Goal: Task Accomplishment & Management: Use online tool/utility

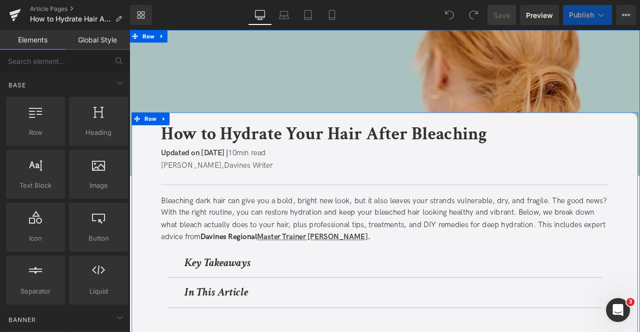
scroll to position [113, 0]
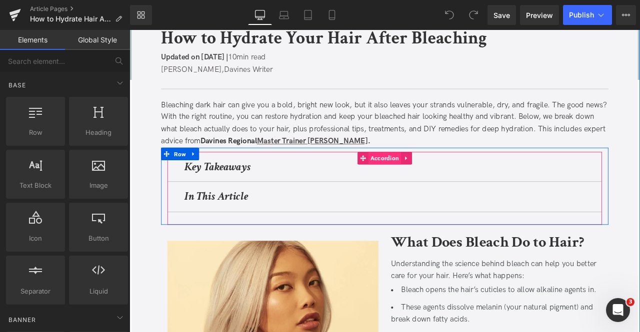
click at [424, 180] on span "Accordion" at bounding box center [432, 182] width 38 height 15
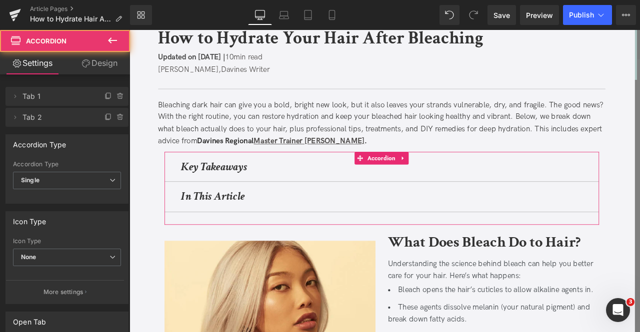
scroll to position [172, 0]
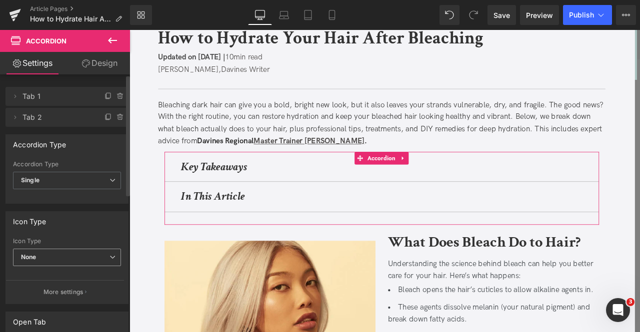
click at [39, 249] on span "None" at bounding box center [67, 257] width 108 height 17
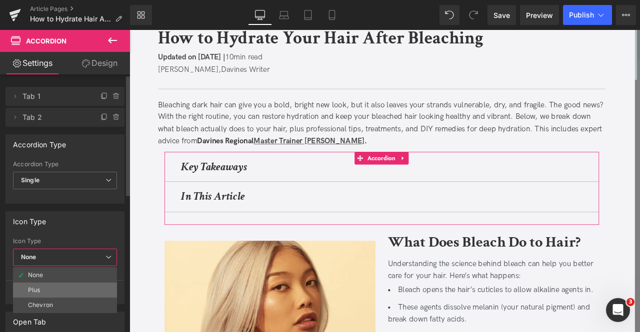
click at [48, 290] on li "Plus" at bounding box center [65, 290] width 104 height 15
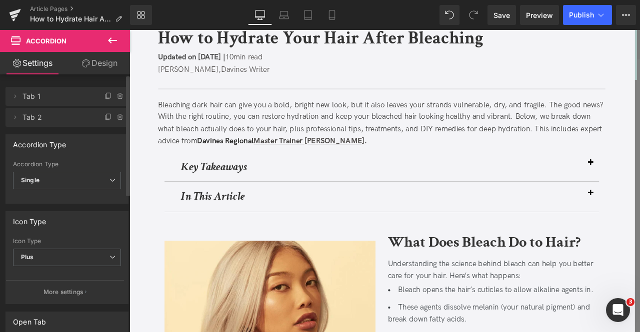
click at [71, 247] on div "Icon Type Plus None Plus Chevron" at bounding box center [67, 258] width 108 height 40
click at [72, 253] on span "Plus" at bounding box center [67, 257] width 108 height 17
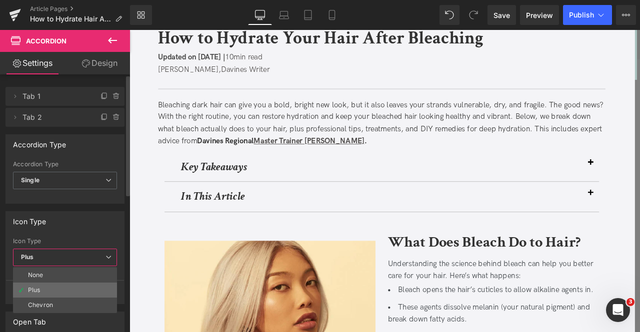
click at [62, 295] on li "Plus" at bounding box center [65, 290] width 104 height 15
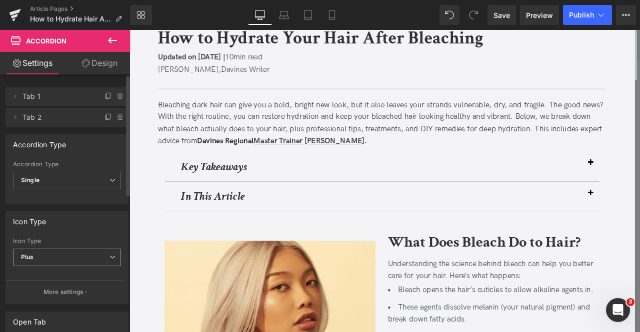
click at [46, 251] on span "Plus" at bounding box center [67, 257] width 108 height 17
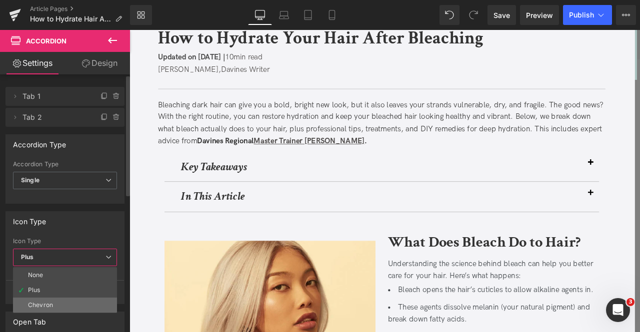
click at [50, 303] on div "Chevron" at bounding box center [40, 305] width 25 height 7
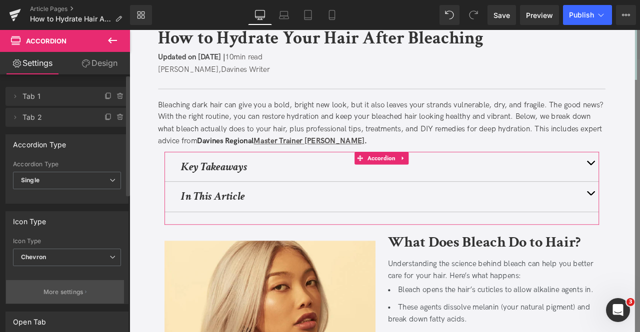
click at [60, 294] on p "More settings" at bounding box center [63, 292] width 40 height 9
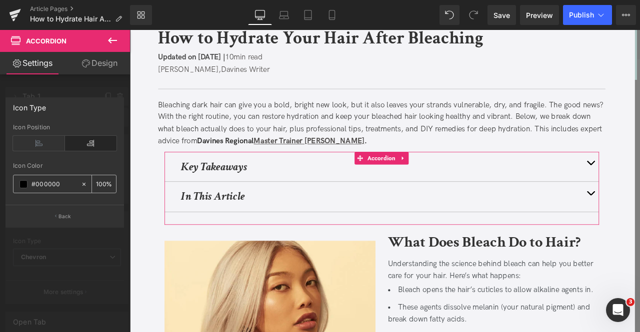
click at [55, 175] on div "#000000" at bounding box center [46, 183] width 67 height 17
click at [56, 180] on input "#000000" at bounding box center [53, 184] width 44 height 11
paste input "333333"
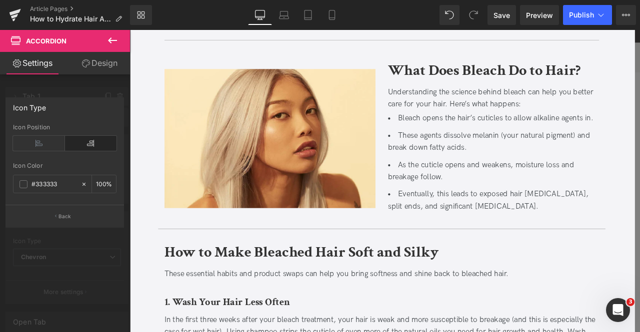
scroll to position [0, 0]
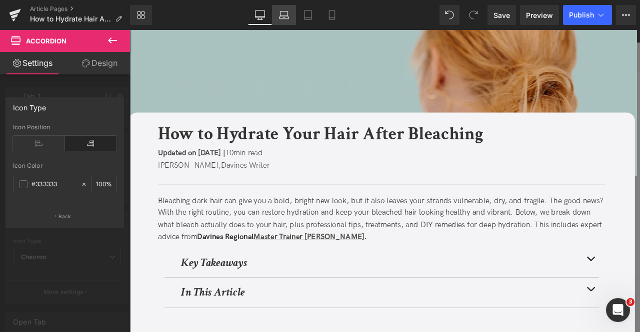
type input "#333333"
click at [284, 12] on icon at bounding box center [284, 15] width 10 height 10
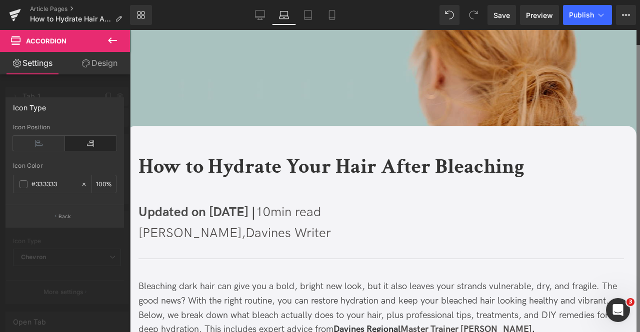
scroll to position [54, 0]
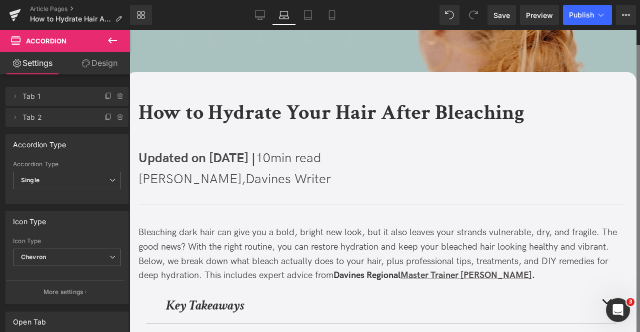
click at [201, 160] on span "Updated on [DATE] |" at bounding box center [196, 158] width 117 height 15
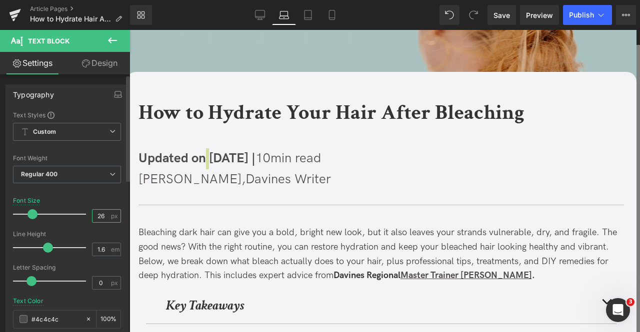
click at [99, 214] on input "26" at bounding box center [100, 216] width 17 height 12
type input "2"
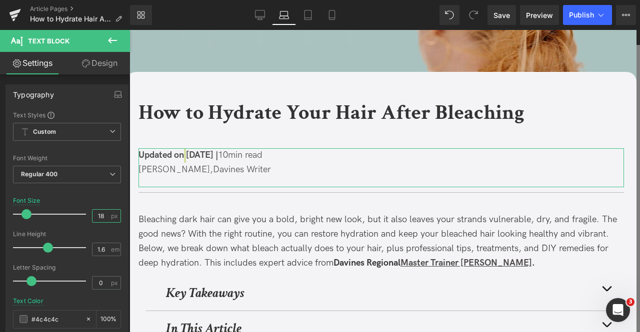
type input "18"
click at [99, 52] on link "Design" at bounding box center [99, 63] width 65 height 22
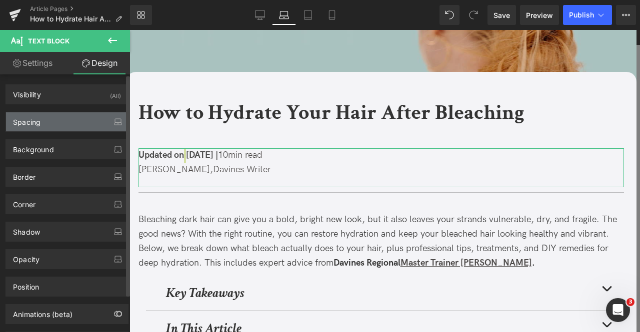
click at [67, 122] on div "Spacing" at bounding box center [67, 121] width 122 height 19
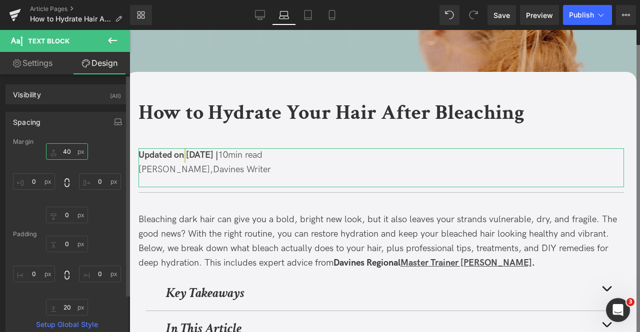
click at [67, 157] on input "40" at bounding box center [67, 151] width 42 height 16
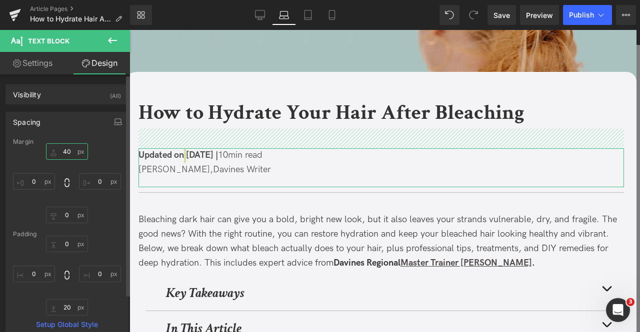
type input "0"
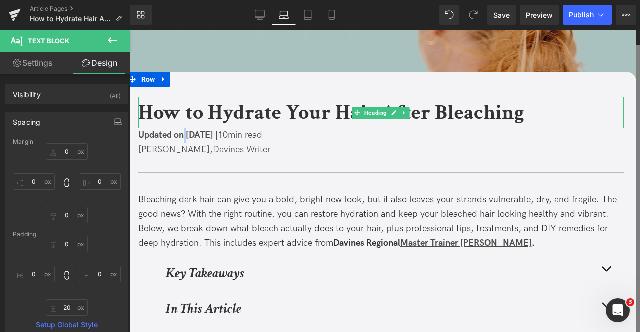
click at [161, 120] on b "How to Hydrate Your Hair After Bleaching" at bounding box center [331, 112] width 386 height 27
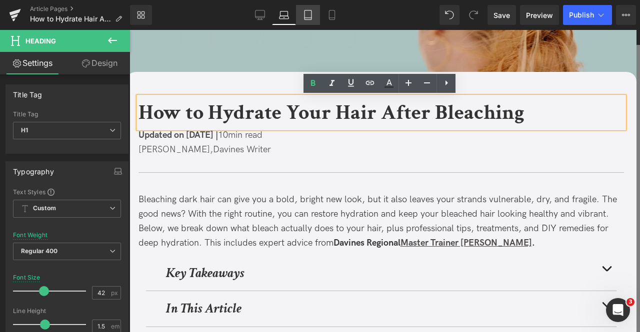
click at [308, 18] on icon at bounding box center [307, 18] width 7 height 0
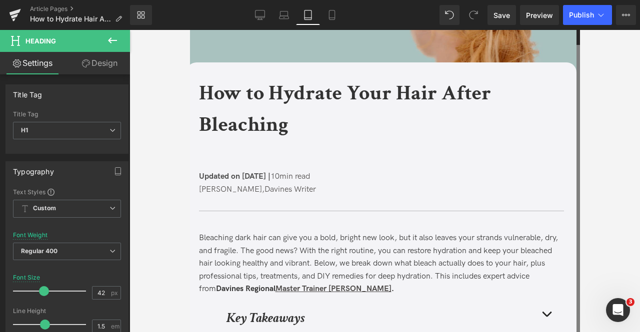
scroll to position [34, 0]
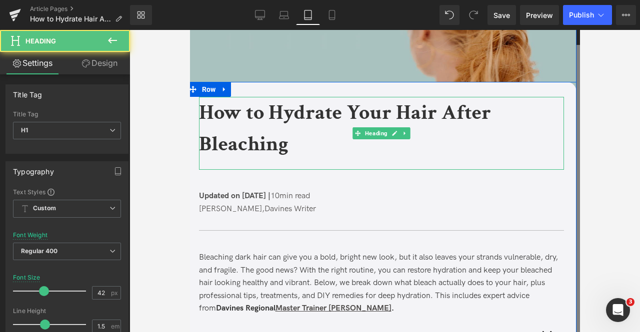
click at [266, 128] on h1 "How to Hydrate Your Hair After Bleaching" at bounding box center [375, 128] width 355 height 63
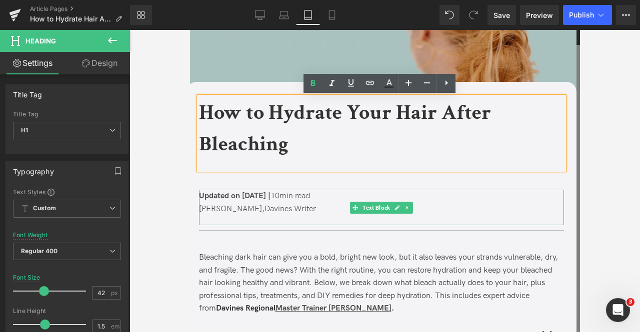
click at [241, 211] on span "[PERSON_NAME]," at bounding box center [230, 208] width 65 height 9
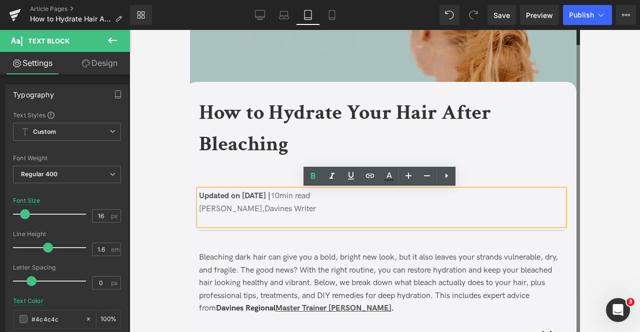
click at [102, 69] on link "Design" at bounding box center [99, 63] width 65 height 22
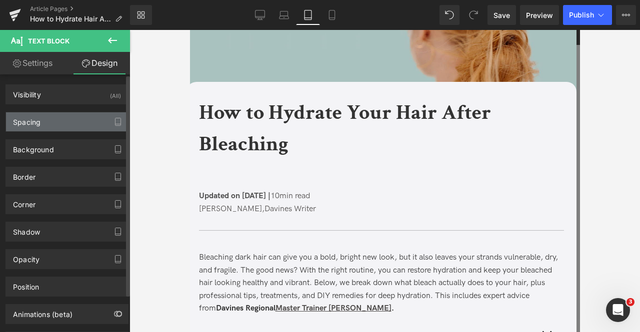
click at [66, 129] on div "Spacing" at bounding box center [67, 121] width 122 height 19
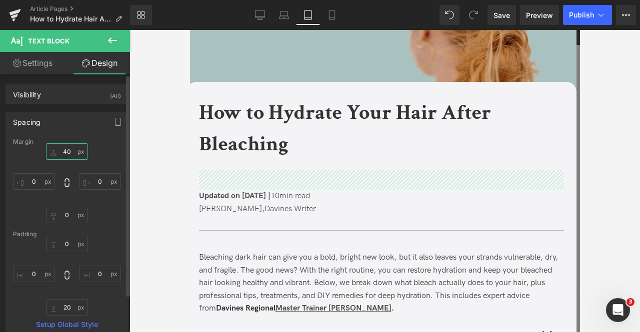
click at [67, 156] on input "text" at bounding box center [67, 151] width 42 height 16
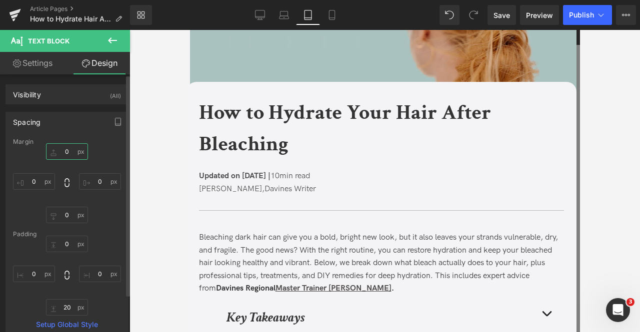
type input "0"
click at [243, 121] on b "How to Hydrate Your Hair After Bleaching" at bounding box center [344, 128] width 292 height 59
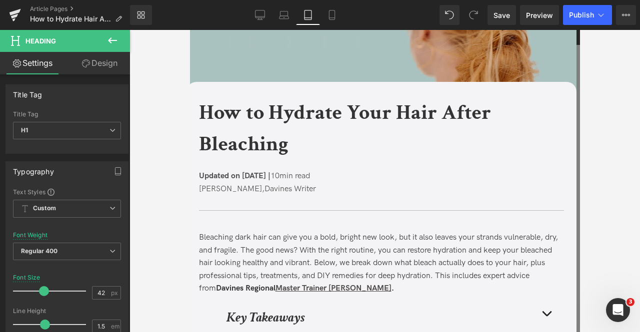
click at [93, 61] on link "Design" at bounding box center [99, 63] width 65 height 22
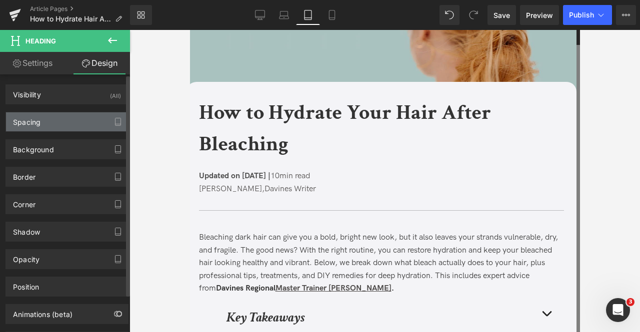
click at [82, 114] on div "Spacing" at bounding box center [67, 121] width 122 height 19
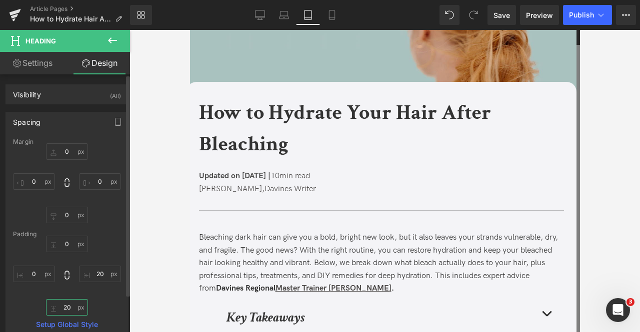
click at [63, 308] on input "20" at bounding box center [67, 307] width 42 height 16
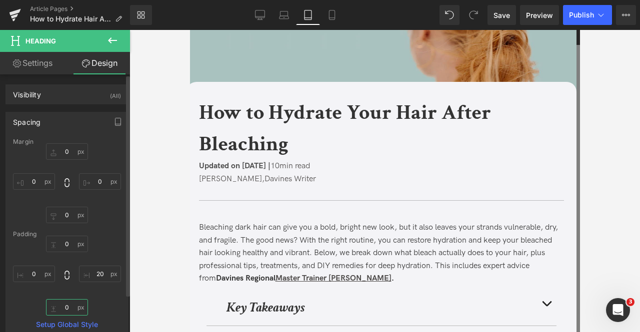
type input "0"
click at [505, 11] on span "Save" at bounding box center [501, 15] width 16 height 10
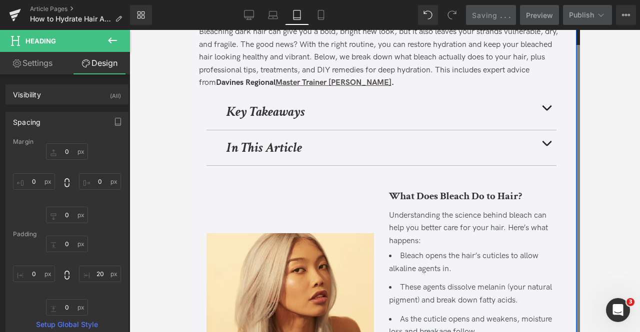
scroll to position [253, 0]
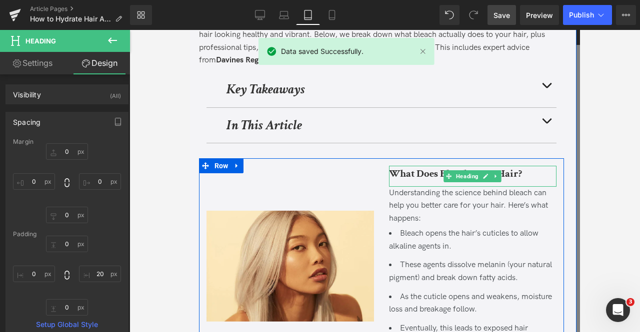
click at [425, 179] on b "What Does Bleach Do to Hair?" at bounding box center [454, 173] width 133 height 13
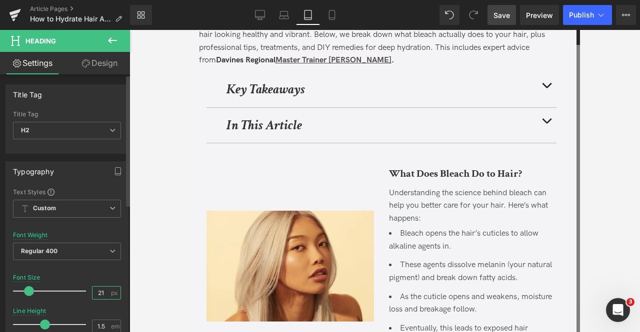
click at [105, 291] on input "21" at bounding box center [100, 293] width 17 height 12
type input "24"
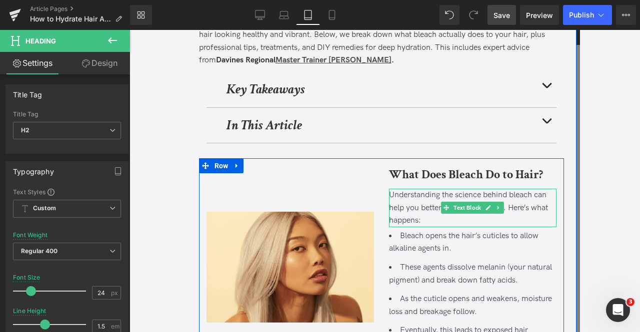
click at [401, 205] on div "Understanding the science behind bleach can help you better care for your hair.…" at bounding box center [471, 208] width 167 height 38
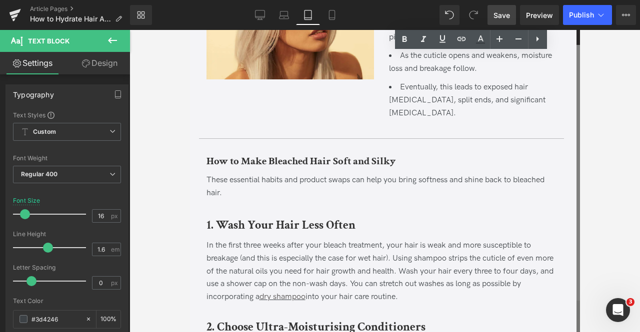
scroll to position [518, 0]
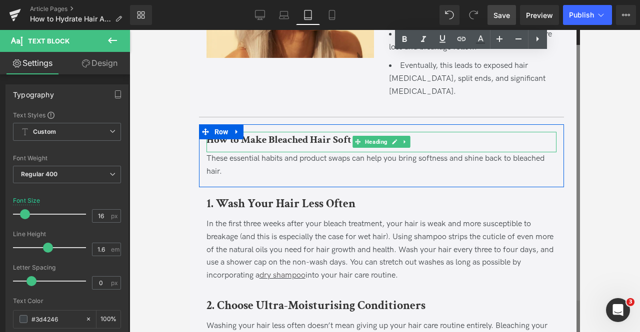
click at [252, 132] on div at bounding box center [381, 133] width 350 height 2
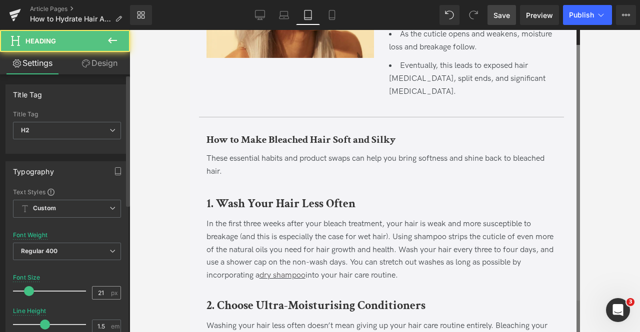
click at [106, 292] on div "21 px" at bounding box center [106, 292] width 29 height 13
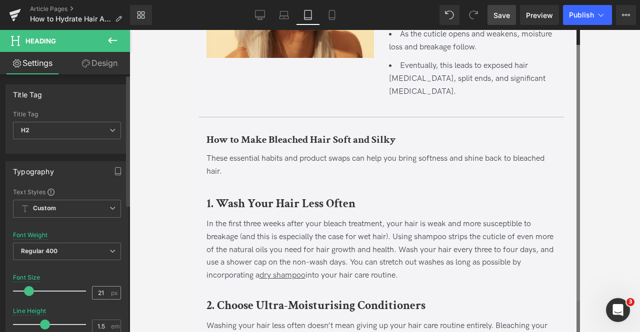
click at [104, 284] on div "Font Size 21 px" at bounding box center [67, 290] width 108 height 33
click at [103, 287] on input "21" at bounding box center [100, 293] width 17 height 12
type input "24"
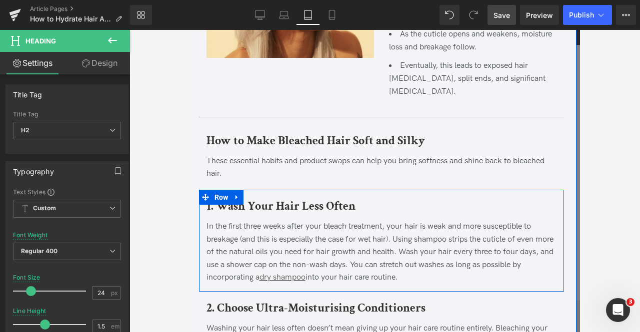
click at [263, 198] on b "1. Wash Your Hair Less Often" at bounding box center [280, 205] width 149 height 15
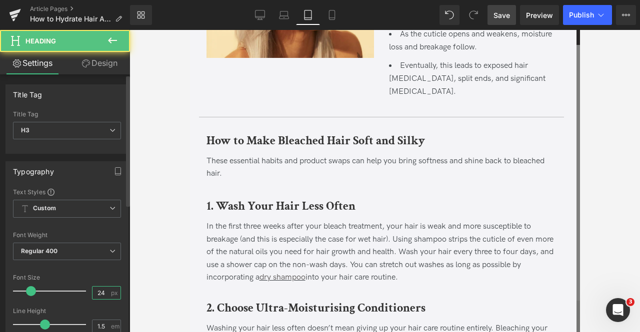
click at [102, 293] on input "24" at bounding box center [100, 293] width 17 height 12
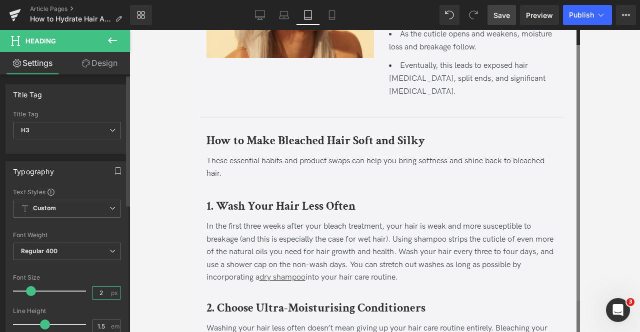
type input "20"
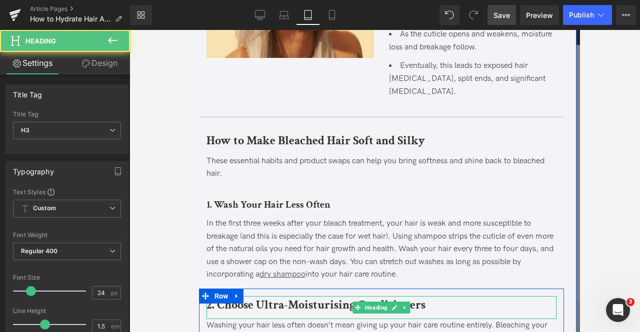
click at [236, 297] on b "2. Choose Ultra-Moisturising Conditioners" at bounding box center [315, 304] width 219 height 15
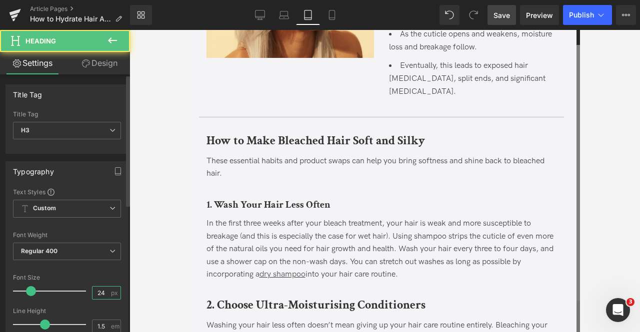
click at [96, 296] on input "24" at bounding box center [100, 293] width 17 height 12
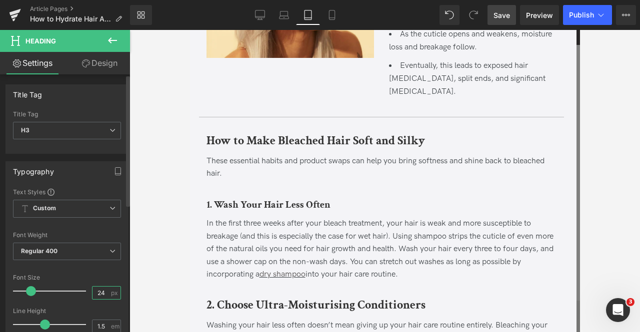
type input "20"
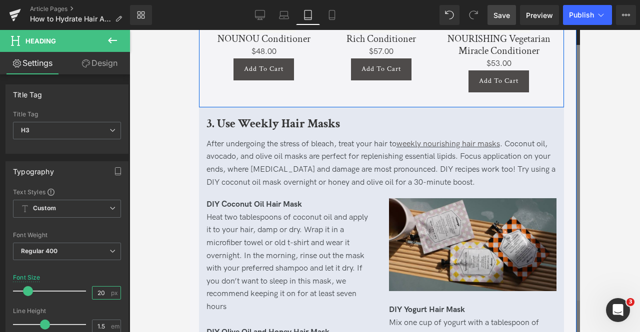
scroll to position [1009, 0]
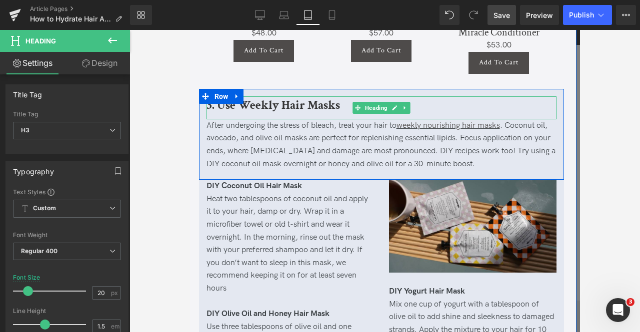
click at [235, 97] on b "3. Use Weekly Hair Masks" at bounding box center [272, 104] width 133 height 15
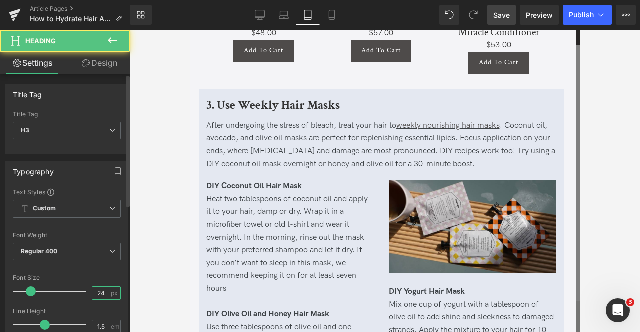
click at [103, 287] on input "24" at bounding box center [100, 293] width 17 height 12
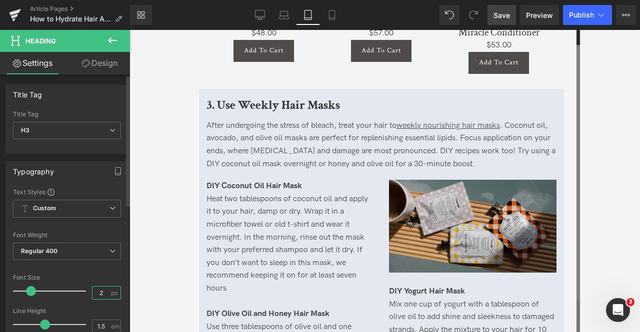
type input "20"
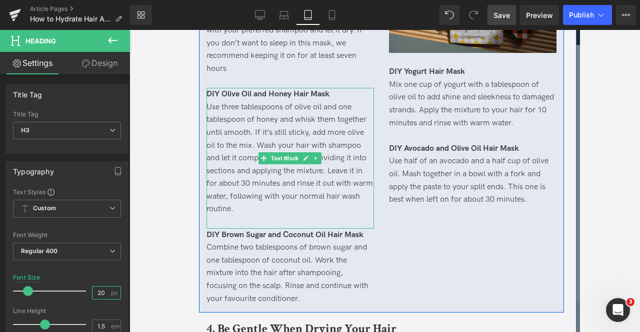
scroll to position [1372, 0]
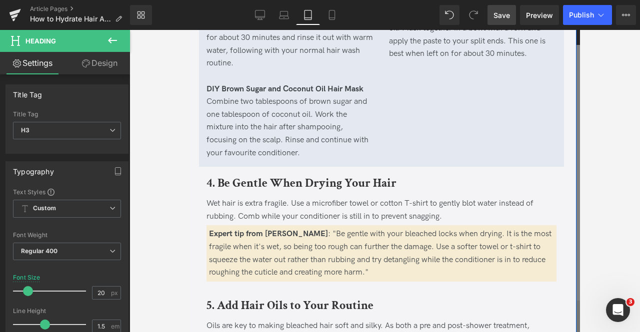
click at [280, 175] on b "4. Be Gentle When Drying Your Hair" at bounding box center [301, 182] width 190 height 15
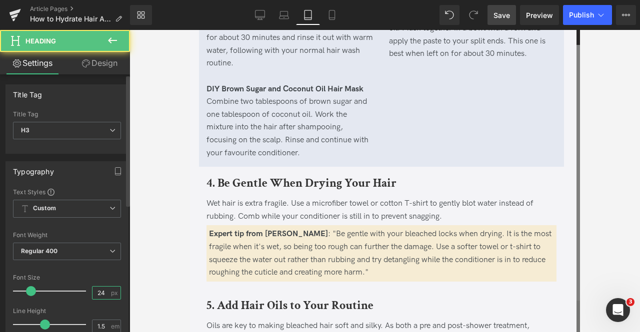
click at [102, 290] on input "24" at bounding box center [100, 293] width 17 height 12
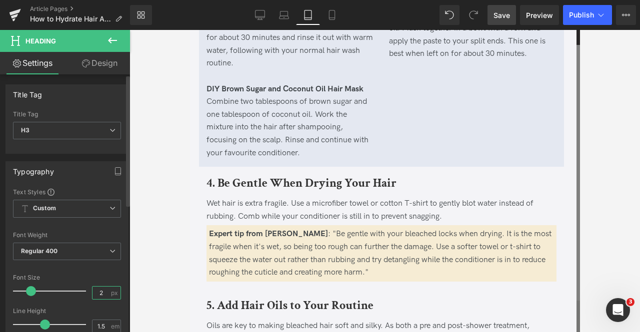
type input "20"
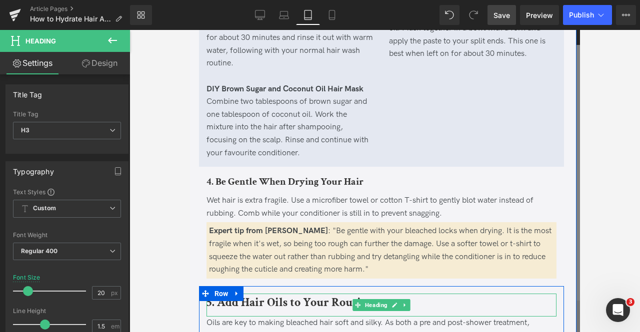
click at [239, 295] on b "5. Add Hair Oils to Your Routine" at bounding box center [289, 302] width 167 height 15
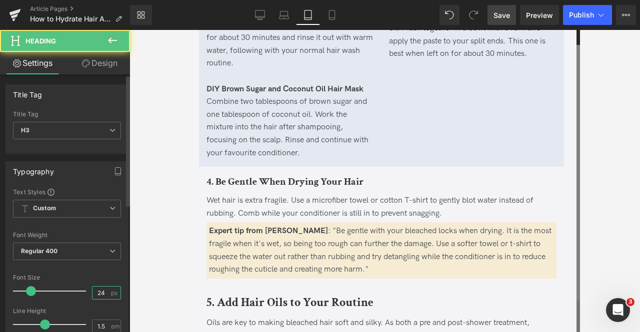
click at [103, 290] on input "24" at bounding box center [100, 293] width 17 height 12
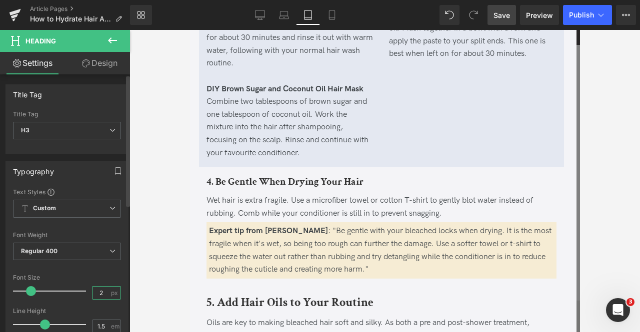
type input "20"
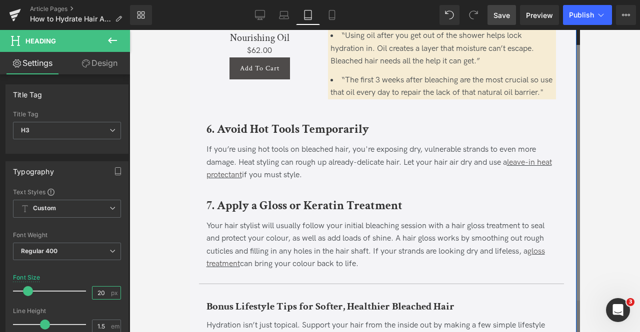
scroll to position [1781, 0]
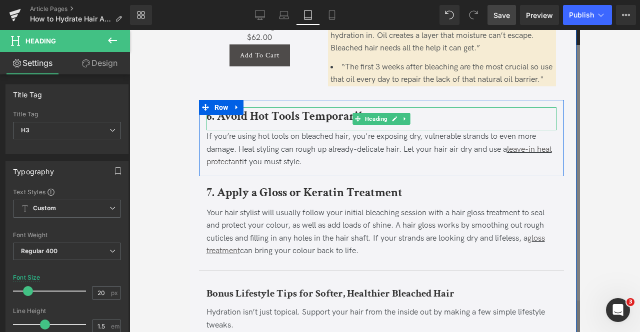
click at [267, 114] on b "6. Avoid Hot Tools Temporarily" at bounding box center [287, 115] width 162 height 15
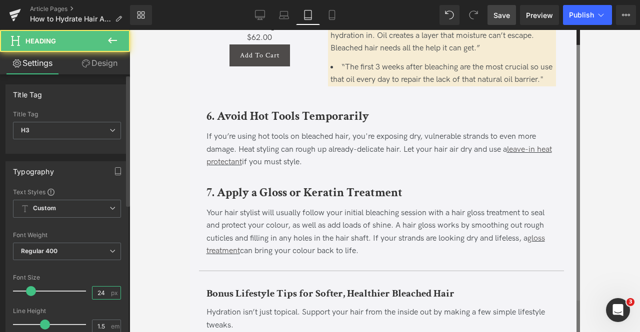
click at [100, 293] on input "24" at bounding box center [100, 293] width 17 height 12
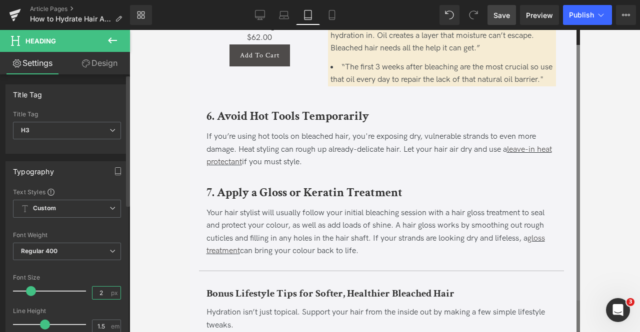
type input "20"
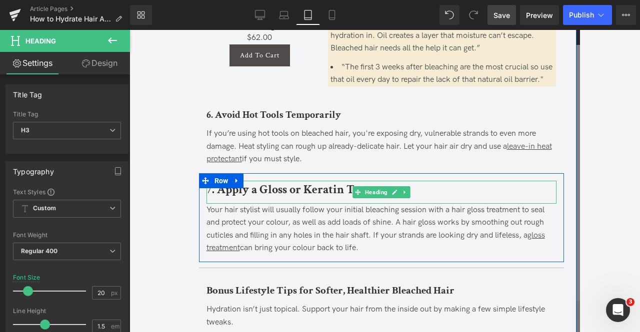
click at [280, 193] on b "7. Apply a Gloss or Keratin Treatment" at bounding box center [304, 189] width 196 height 15
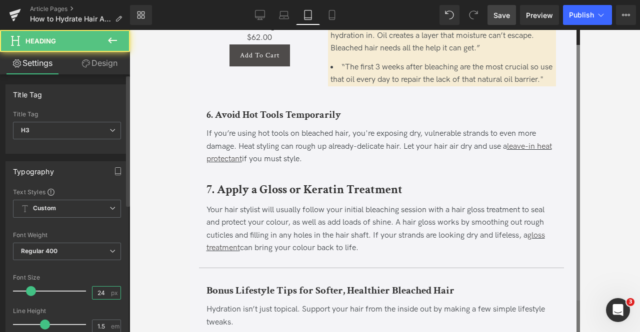
click at [99, 294] on input "24" at bounding box center [100, 293] width 17 height 12
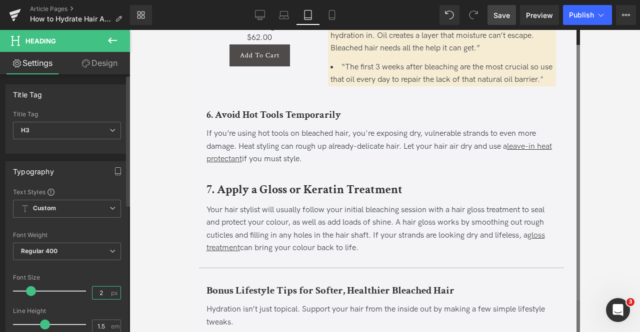
type input "20"
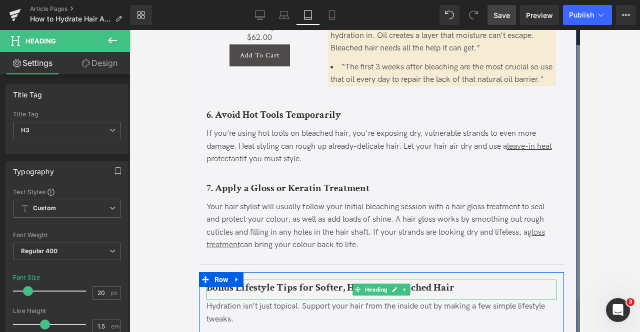
click at [239, 287] on b "Bonus Lifestyle Tips for Softer, Healthier Bleached Hair" at bounding box center [330, 287] width 248 height 13
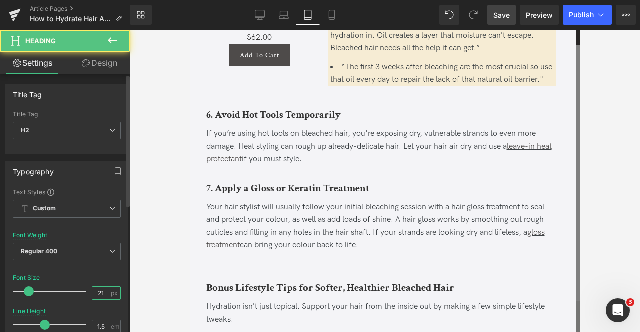
click at [103, 290] on input "21" at bounding box center [100, 293] width 17 height 12
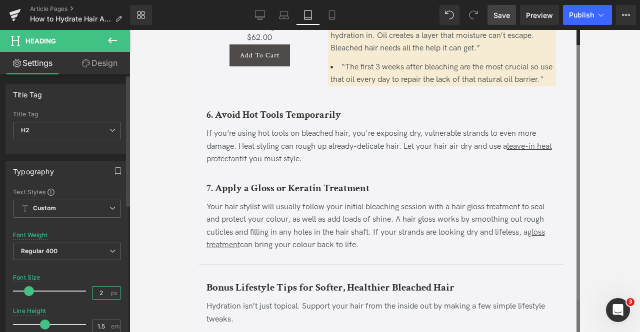
type input "24"
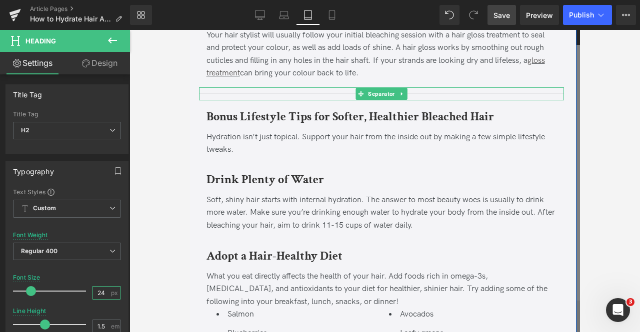
scroll to position [1985, 0]
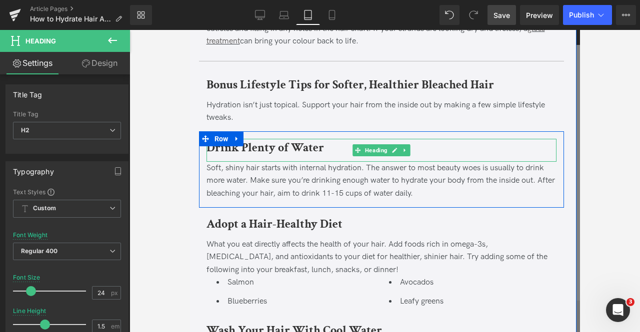
click at [275, 147] on b "Drink Plenty of Water" at bounding box center [264, 147] width 117 height 15
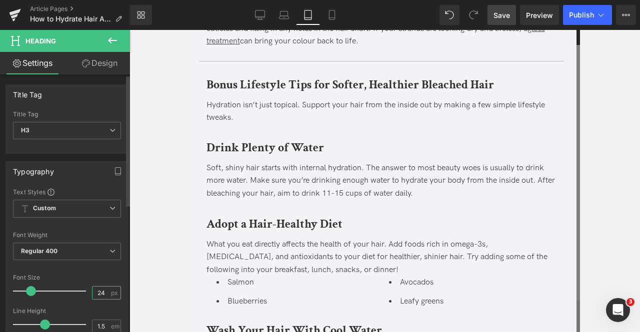
click at [103, 292] on input "24" at bounding box center [100, 293] width 17 height 12
type input "20"
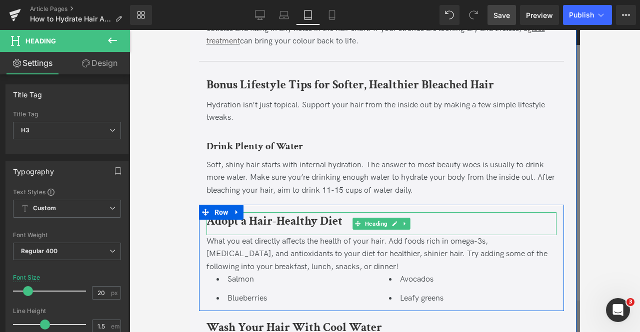
click at [256, 220] on b "Adopt a Hair-Healthy Diet" at bounding box center [274, 220] width 136 height 15
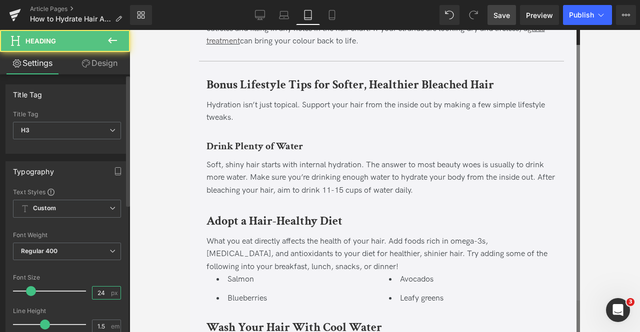
click at [104, 288] on input "24" at bounding box center [100, 293] width 17 height 12
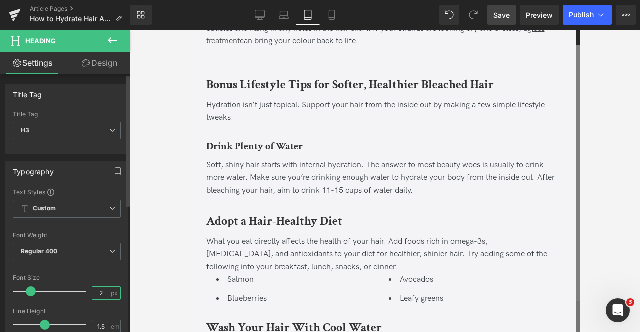
type input "20"
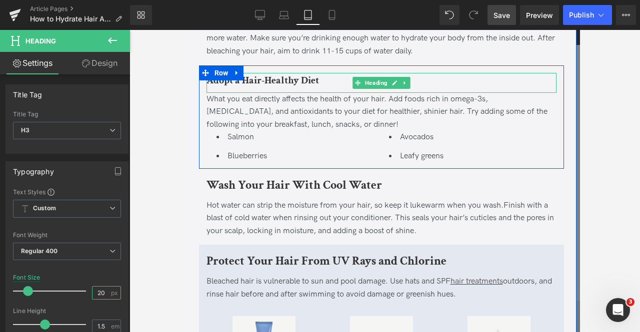
scroll to position [2125, 0]
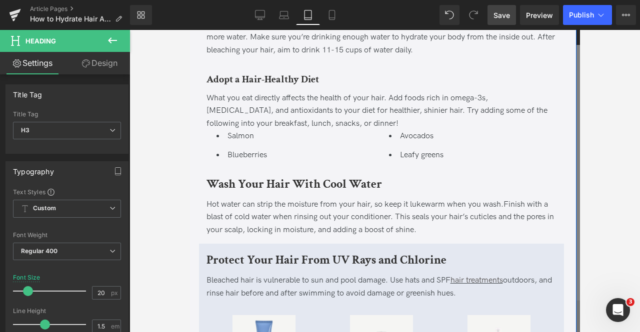
click at [258, 185] on b "Wash Your Hair With Cool Water" at bounding box center [293, 183] width 175 height 15
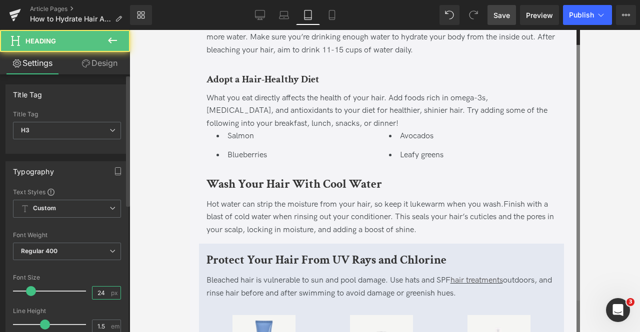
click at [104, 290] on input "24" at bounding box center [100, 293] width 17 height 12
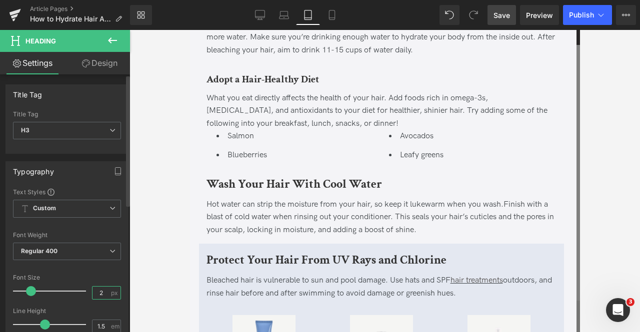
type input "20"
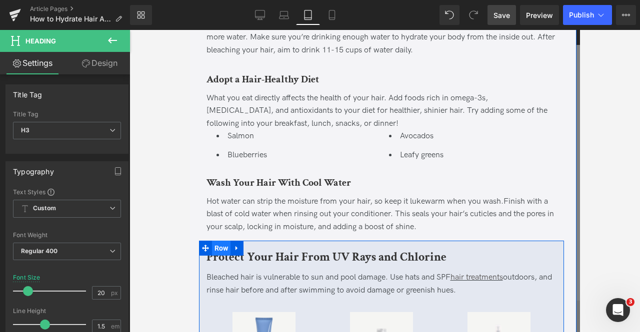
click at [226, 254] on span "Row" at bounding box center [220, 248] width 19 height 15
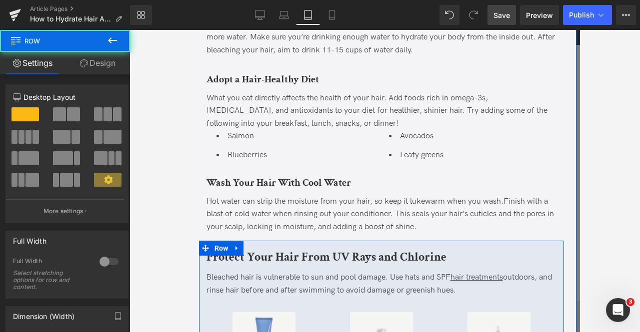
click at [271, 255] on b "Protect Your Hair From UV Rays and Chlorine" at bounding box center [326, 256] width 240 height 15
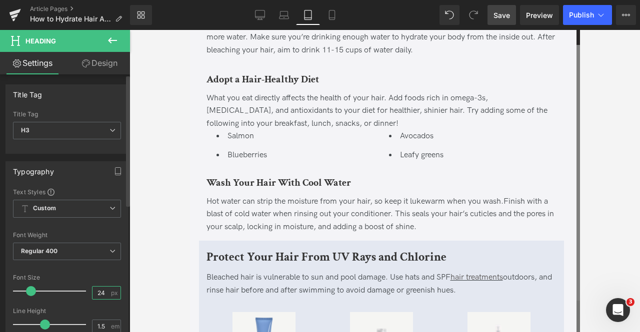
click at [101, 295] on input "24" at bounding box center [100, 293] width 17 height 12
type input "20"
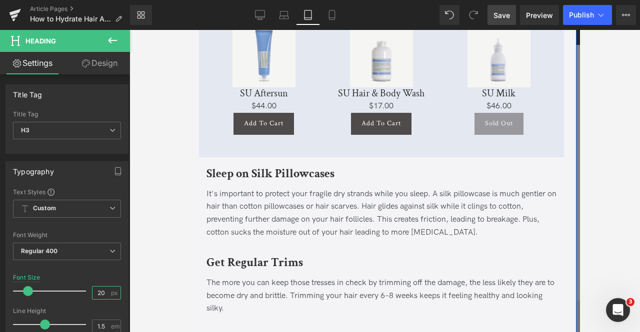
scroll to position [2413, 0]
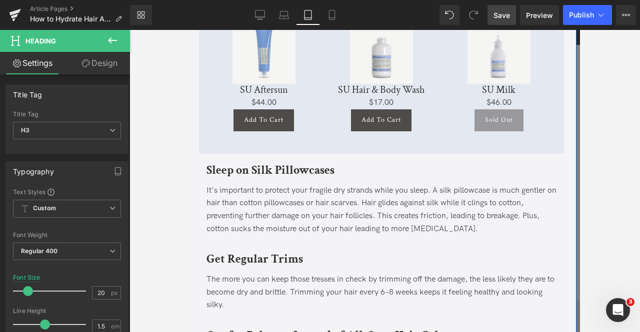
click at [310, 168] on b "Sleep on Silk Pillowcases" at bounding box center [270, 169] width 128 height 15
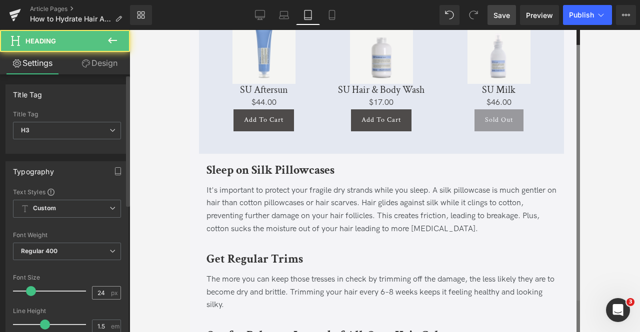
click at [106, 290] on div "24 px" at bounding box center [106, 292] width 29 height 13
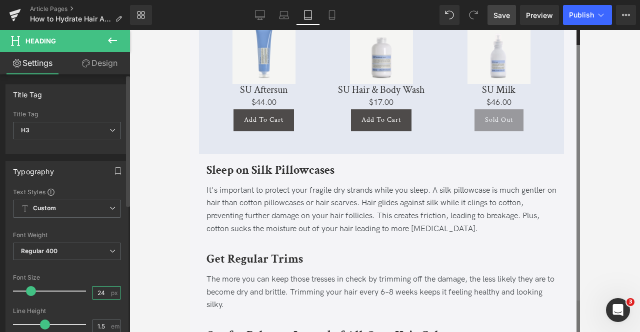
click at [103, 289] on input "24" at bounding box center [100, 293] width 17 height 12
type input "20"
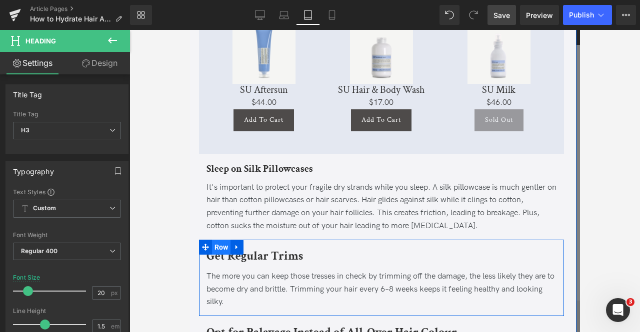
click at [225, 253] on span "Row" at bounding box center [220, 247] width 19 height 15
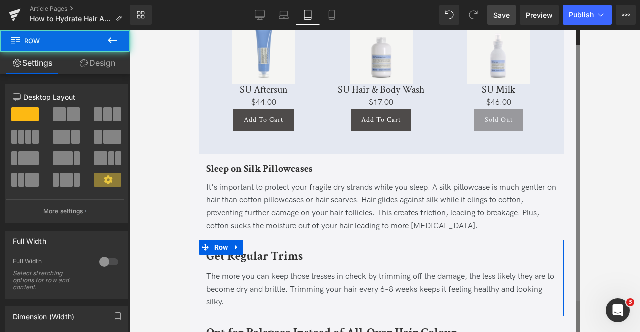
click at [275, 252] on b "Get Regular Trims" at bounding box center [254, 255] width 96 height 15
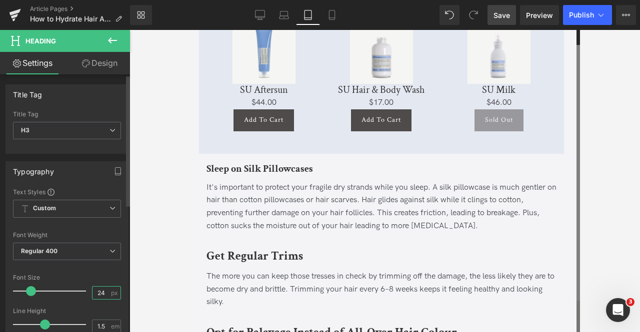
click at [100, 290] on input "24" at bounding box center [100, 293] width 17 height 12
type input "20"
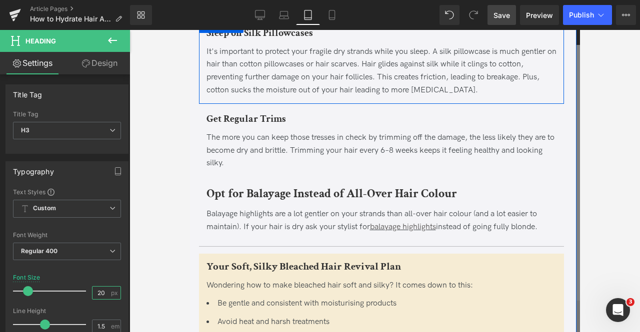
scroll to position [2572, 0]
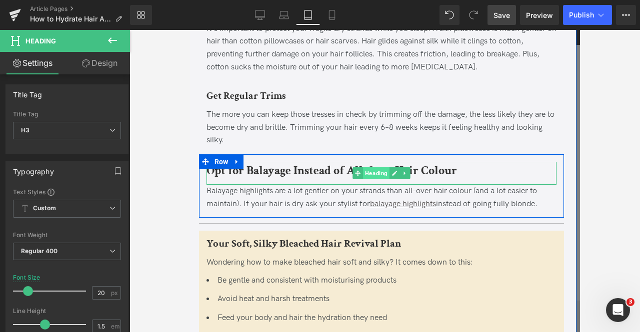
click at [366, 170] on span "Heading" at bounding box center [375, 173] width 26 height 12
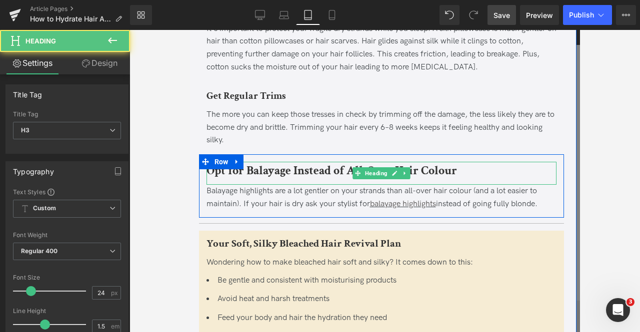
click at [311, 170] on b "Opt for Balayage Instead of All-Over Hair Colour" at bounding box center [331, 170] width 250 height 15
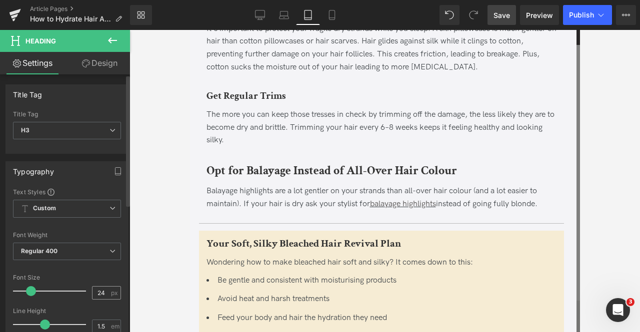
click at [111, 290] on span "px" at bounding box center [115, 293] width 8 height 6
click at [105, 288] on input "24" at bounding box center [100, 293] width 17 height 12
type input "20"
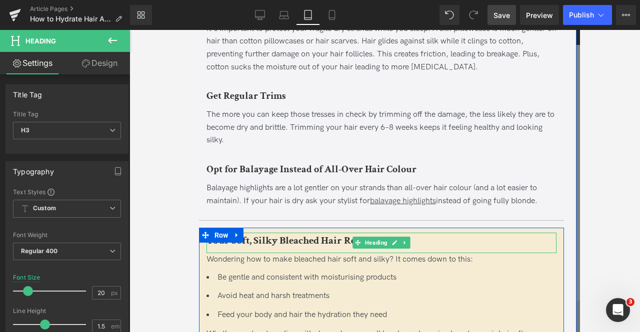
click at [270, 244] on b "Your Soft, Silky Bleached Hair Revival Plan" at bounding box center [303, 240] width 194 height 13
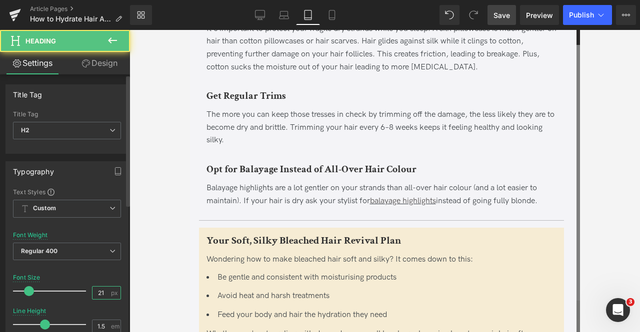
click at [105, 288] on input "21" at bounding box center [100, 293] width 17 height 12
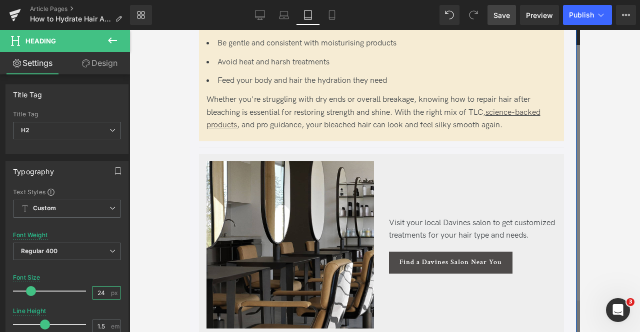
scroll to position [2809, 0]
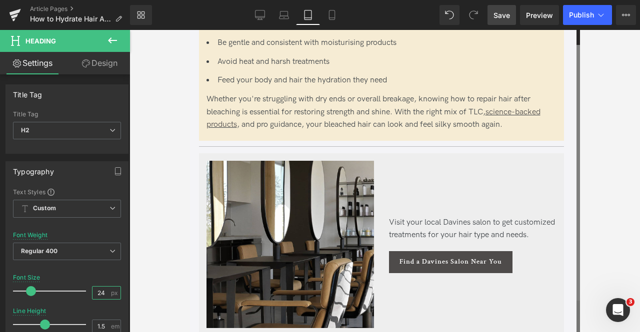
type input "24"
click at [501, 16] on span "Save" at bounding box center [501, 15] width 16 height 10
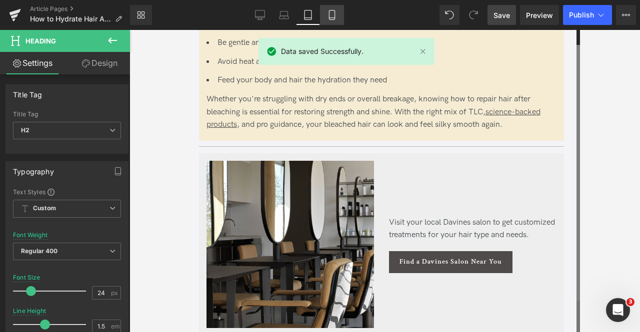
click at [328, 14] on icon at bounding box center [332, 15] width 10 height 10
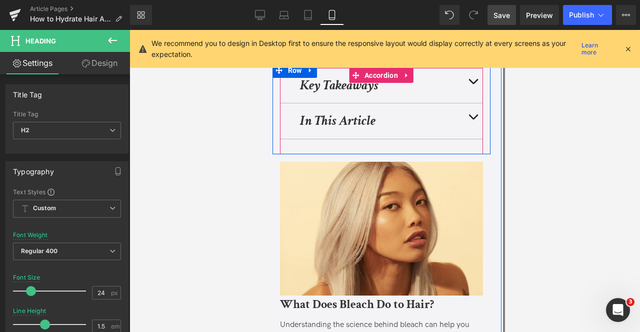
scroll to position [0, 0]
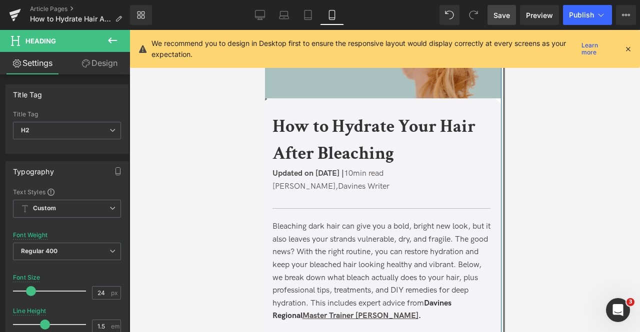
click at [321, 152] on b "How to Hydrate Your Hair After Bleaching" at bounding box center [373, 140] width 203 height 50
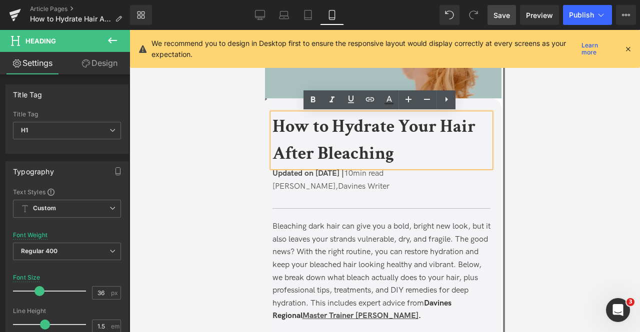
click at [283, 147] on b "How to Hydrate Your Hair After Bleaching" at bounding box center [373, 140] width 203 height 50
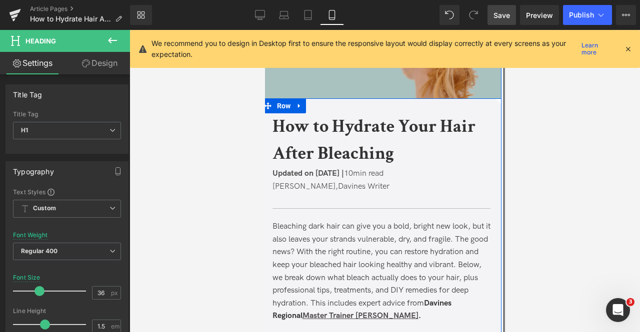
click at [303, 179] on p "Updated on [DATE] | 10 min read" at bounding box center [381, 173] width 218 height 13
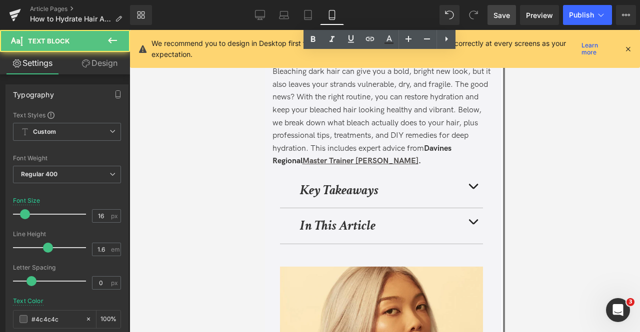
scroll to position [182, 0]
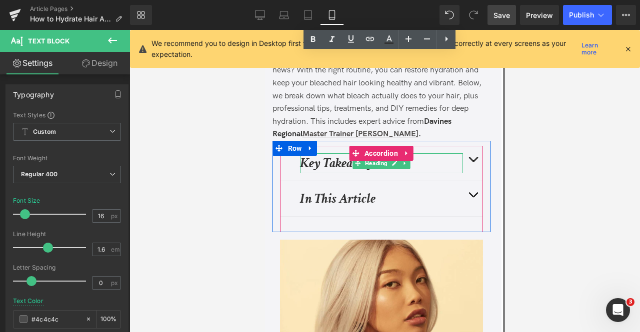
click at [328, 162] on strong "Key Takeaways" at bounding box center [338, 162] width 78 height 17
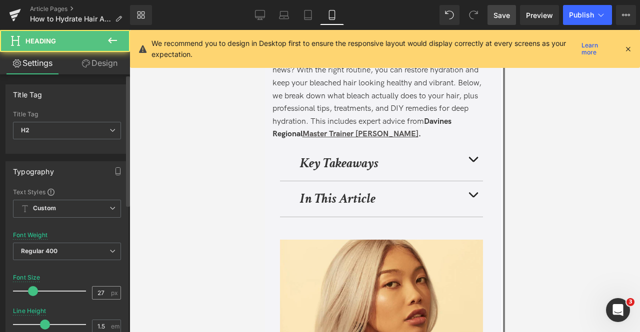
click at [111, 290] on span "px" at bounding box center [115, 293] width 8 height 6
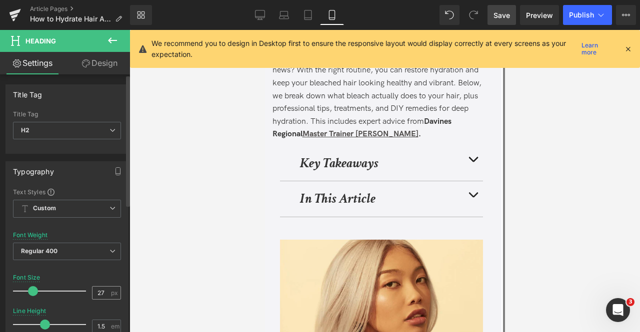
click at [106, 289] on div "27 px" at bounding box center [106, 292] width 29 height 13
click at [101, 289] on input "27" at bounding box center [100, 293] width 17 height 12
type input "24"
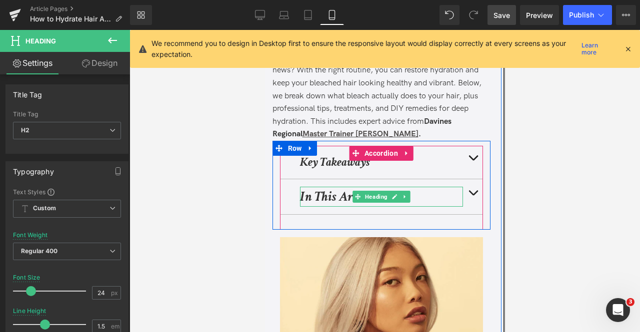
click at [334, 198] on strong "In This Article" at bounding box center [336, 196] width 75 height 17
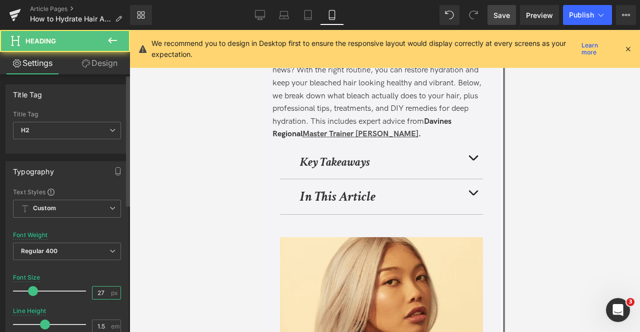
click at [101, 291] on input "27" at bounding box center [100, 293] width 17 height 12
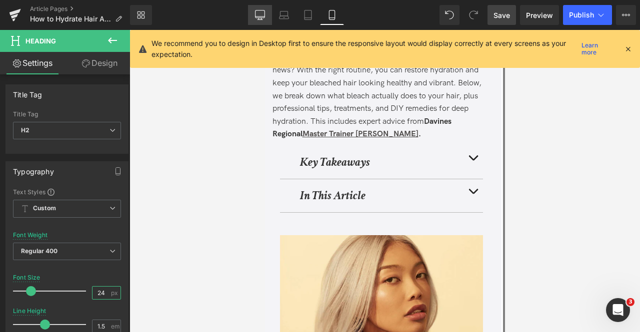
type input "24"
click at [259, 15] on icon at bounding box center [260, 15] width 10 height 10
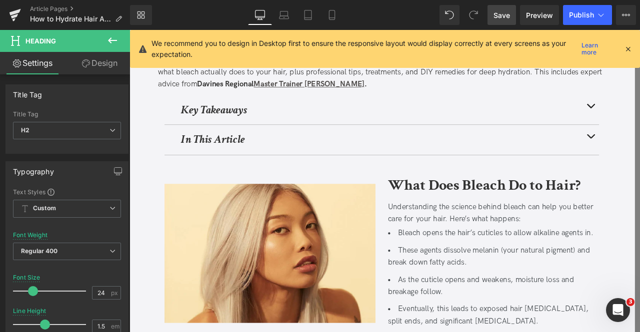
scroll to position [144, 0]
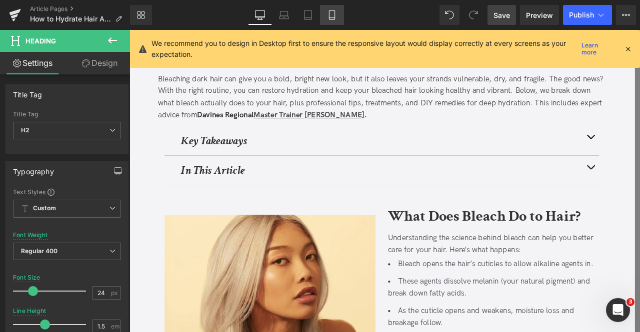
click at [328, 12] on icon at bounding box center [332, 15] width 10 height 10
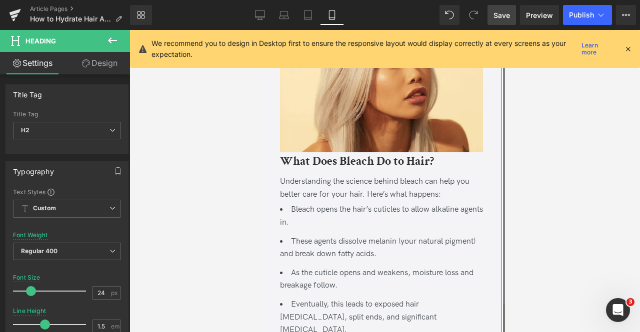
scroll to position [398, 0]
click at [308, 165] on b "What Does Bleach Do to Hair?" at bounding box center [356, 161] width 154 height 15
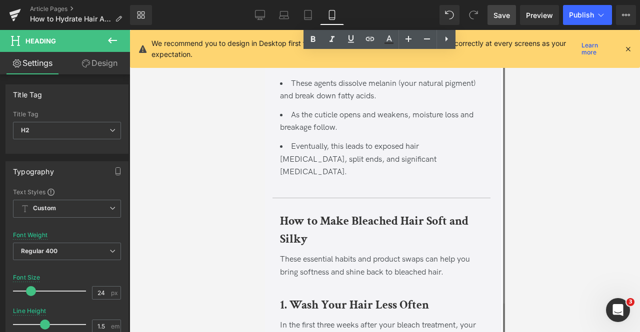
scroll to position [565, 0]
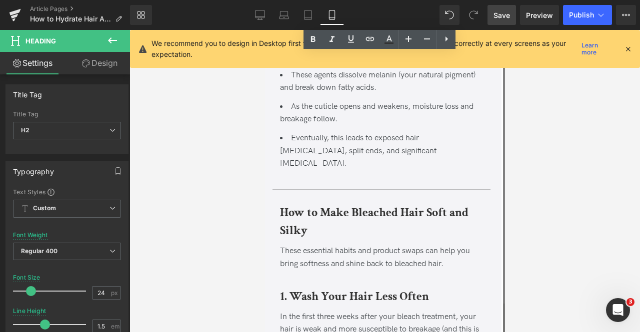
click at [292, 205] on b "How to Make Bleached Hair Soft and Silky" at bounding box center [373, 221] width 188 height 33
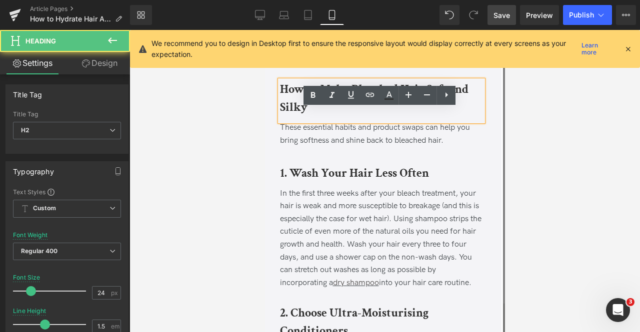
scroll to position [690, 0]
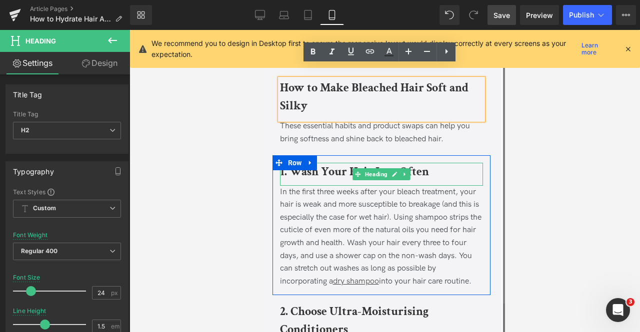
click at [316, 164] on b "1. Wash Your Hair Less Often" at bounding box center [353, 171] width 149 height 15
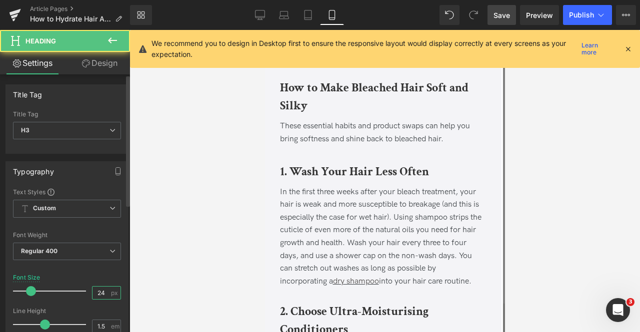
click at [102, 290] on input "24" at bounding box center [100, 293] width 17 height 12
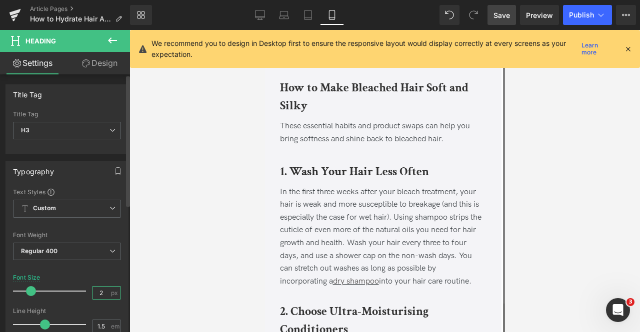
type input "20"
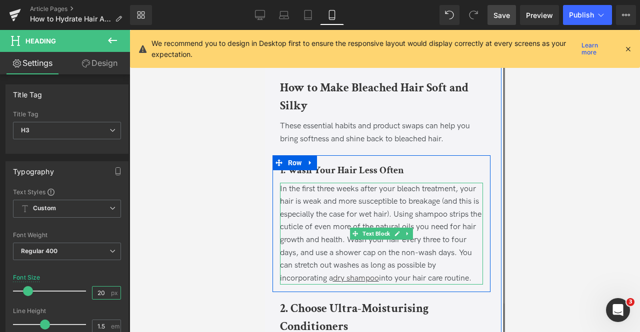
scroll to position [781, 0]
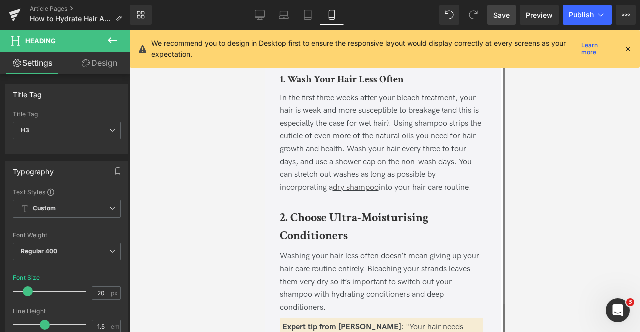
click at [315, 210] on b "2. Choose Ultra-Moisturising Conditioners" at bounding box center [353, 226] width 148 height 33
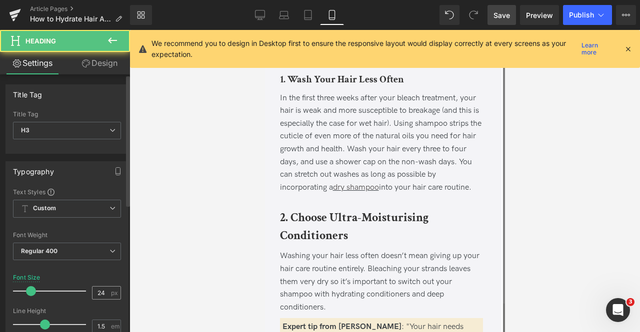
click at [103, 290] on input "24" at bounding box center [100, 293] width 17 height 12
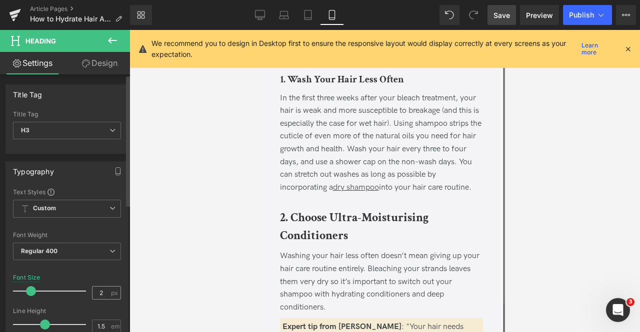
type input "20"
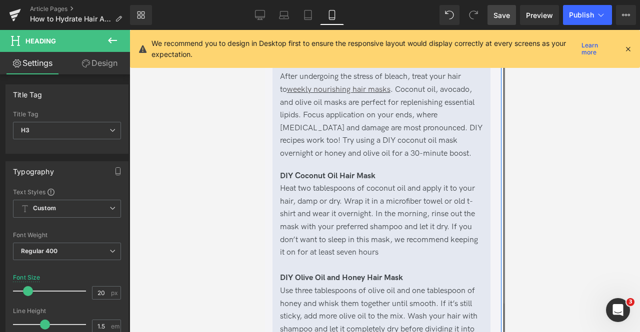
scroll to position [1270, 0]
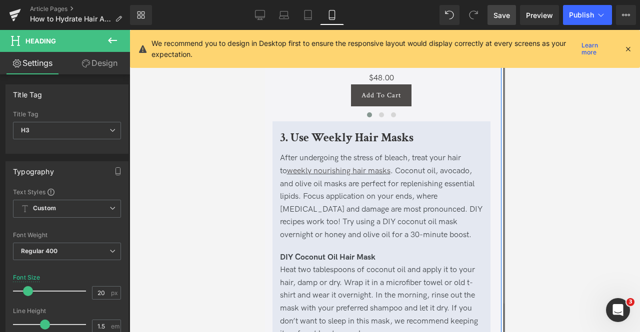
click at [343, 130] on b "3. Use Weekly Hair Masks" at bounding box center [345, 137] width 133 height 15
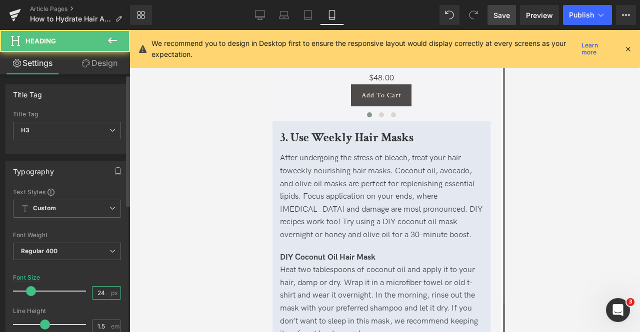
click at [99, 287] on input "24" at bounding box center [100, 293] width 17 height 12
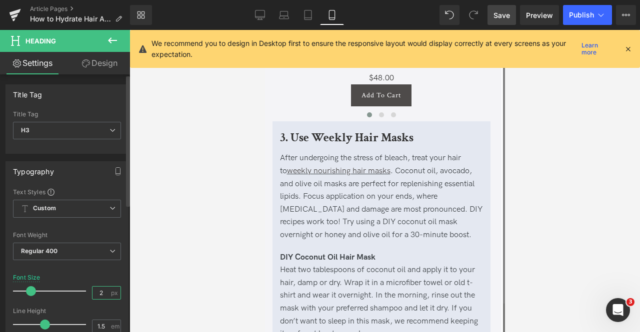
type input "20"
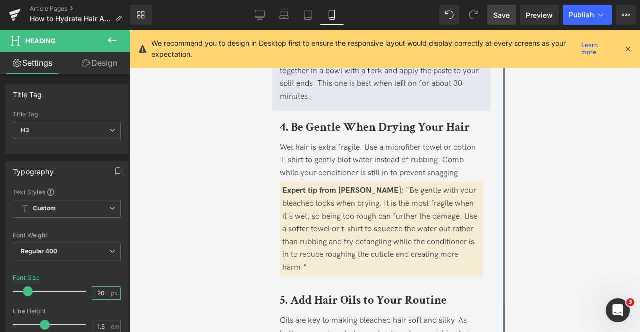
scroll to position [1960, 0]
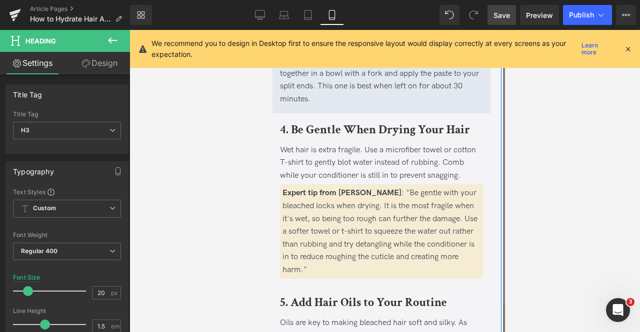
click at [338, 126] on div "4. Be Gentle When Drying Your Hair" at bounding box center [380, 132] width 203 height 23
click at [98, 291] on input "24" at bounding box center [100, 293] width 17 height 12
type input "20"
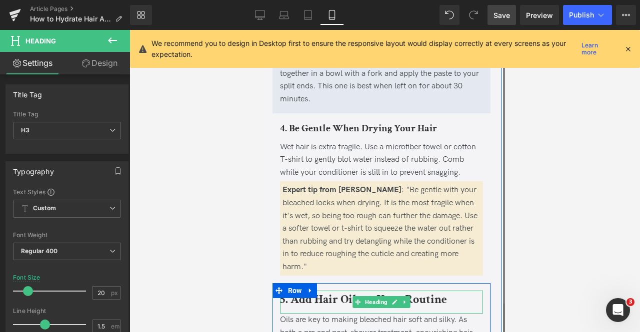
click at [335, 292] on b "5. Add Hair Oils to Your Routine" at bounding box center [362, 299] width 167 height 15
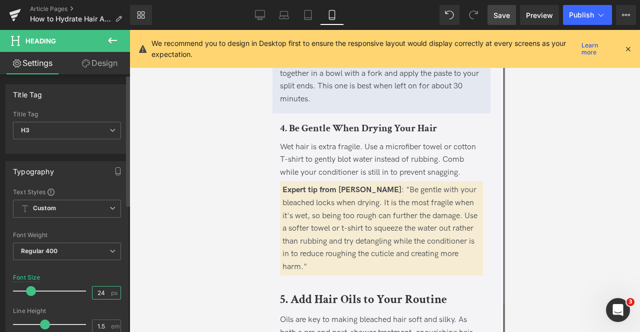
click at [101, 293] on input "24" at bounding box center [100, 293] width 17 height 12
type input "20"
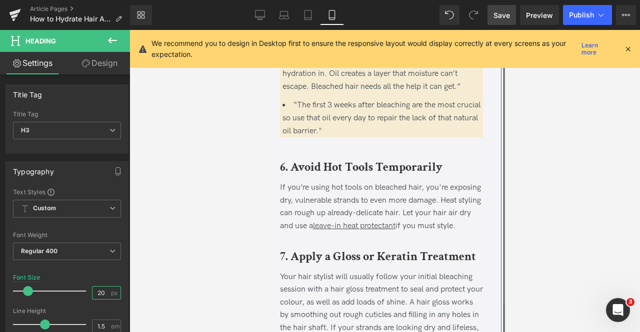
scroll to position [2520, 0]
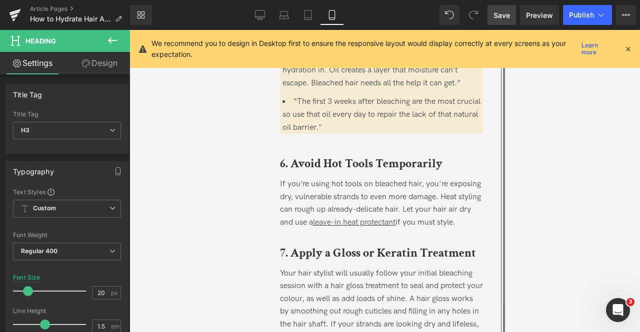
click at [351, 155] on div "6. Avoid Hot Tools Temporarily Heading" at bounding box center [380, 166] width 203 height 23
click at [102, 293] on input "24" at bounding box center [100, 293] width 17 height 12
type input "20"
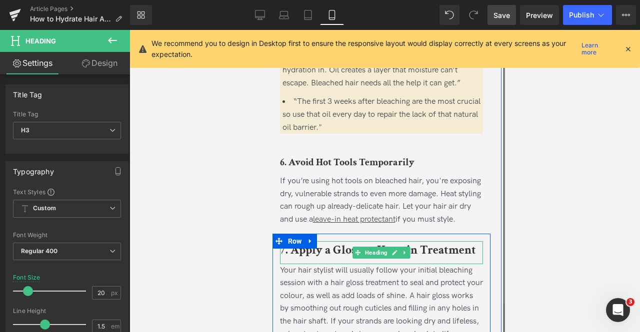
click at [343, 251] on b "7. Apply a Gloss or Keratin Treatment" at bounding box center [377, 249] width 196 height 15
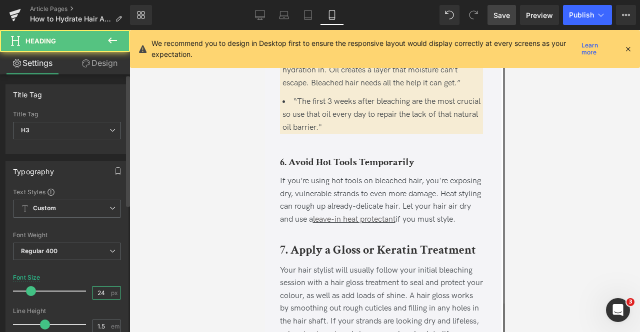
click at [103, 290] on input "24" at bounding box center [100, 293] width 17 height 12
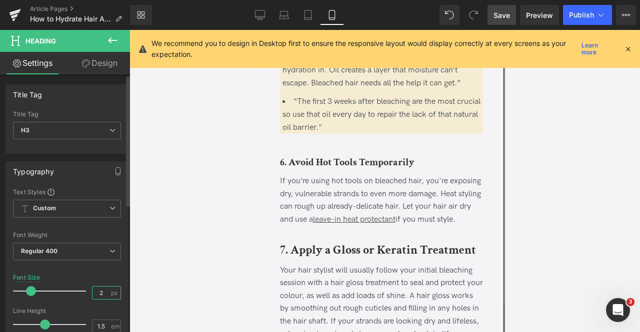
type input "20"
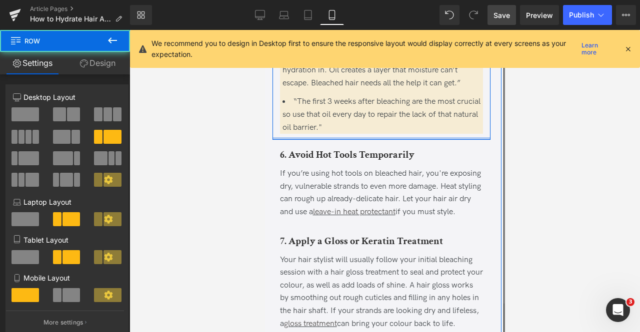
drag, startPoint x: 319, startPoint y: 132, endPoint x: 317, endPoint y: 123, distance: 9.3
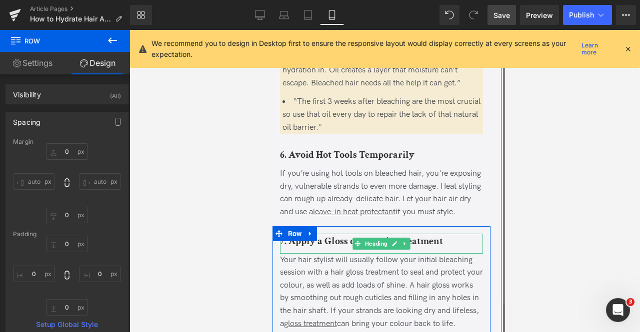
scroll to position [2670, 0]
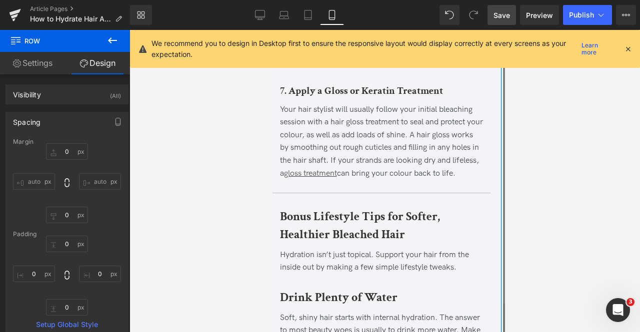
click at [303, 240] on b "Bonus Lifestyle Tips for Softer, Healthier Bleached Hair" at bounding box center [359, 225] width 160 height 33
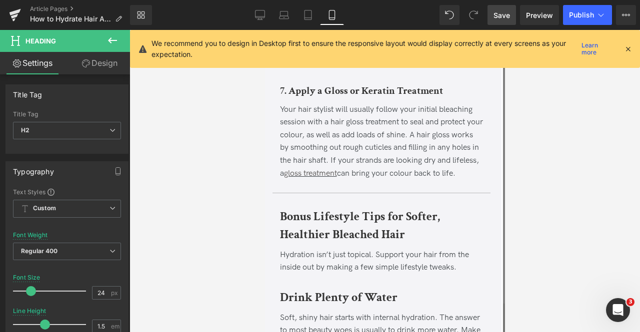
click at [306, 305] on b "Drink Plenty of Water" at bounding box center [337, 297] width 117 height 15
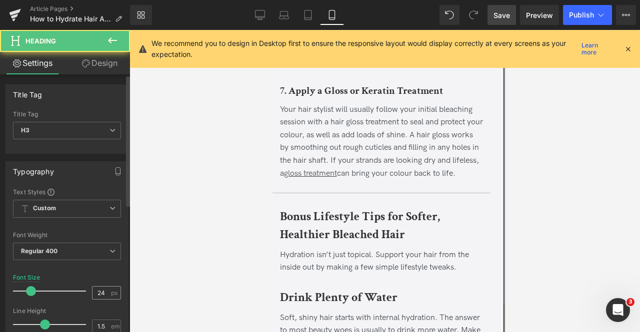
click at [103, 289] on input "24" at bounding box center [100, 293] width 17 height 12
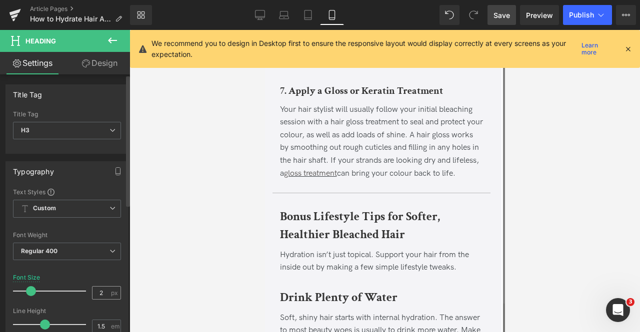
type input "20"
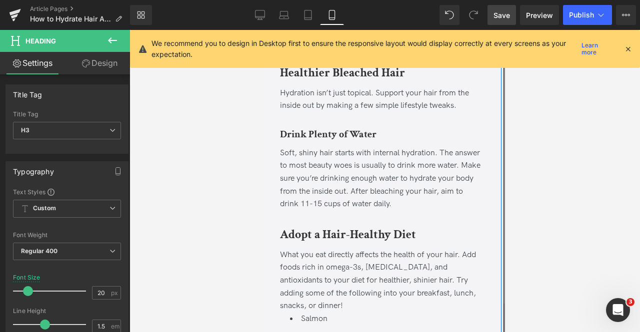
scroll to position [2835, 0]
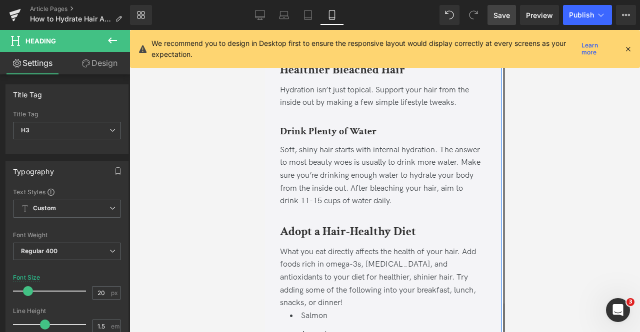
click at [372, 236] on div "Adopt a Hair-Healthy Diet Heading" at bounding box center [380, 234] width 203 height 23
click at [101, 288] on input "24" at bounding box center [100, 293] width 17 height 12
type input "20"
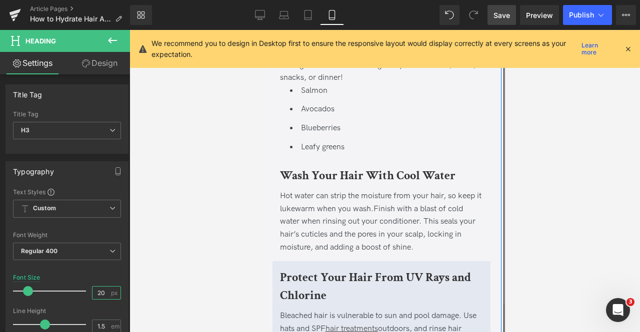
scroll to position [3058, 0]
click at [330, 168] on div "Wash Your Hair With Cool Water Heading" at bounding box center [380, 177] width 203 height 23
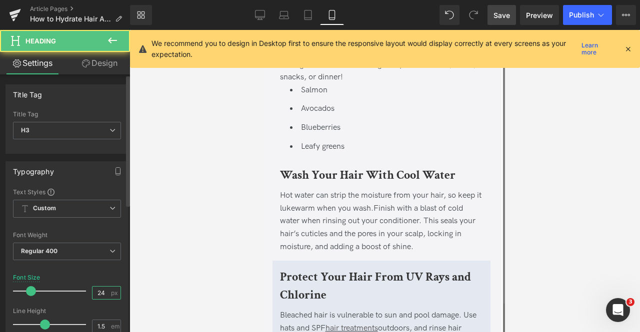
click at [104, 291] on input "24" at bounding box center [100, 293] width 17 height 12
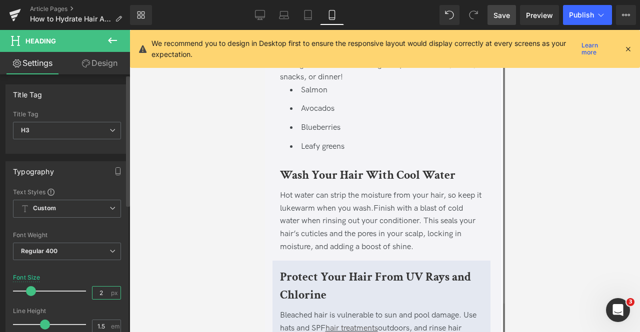
type input "20"
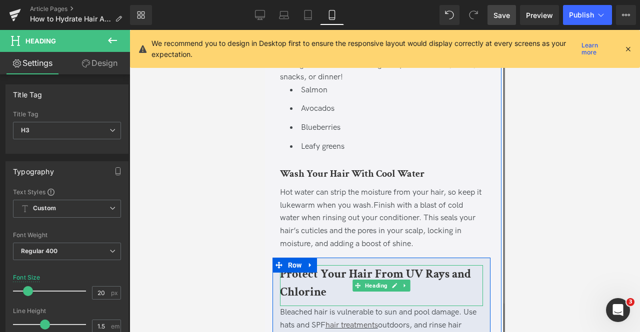
click at [310, 273] on b "Protect Your Hair From UV Rays and Chlorine" at bounding box center [374, 282] width 191 height 33
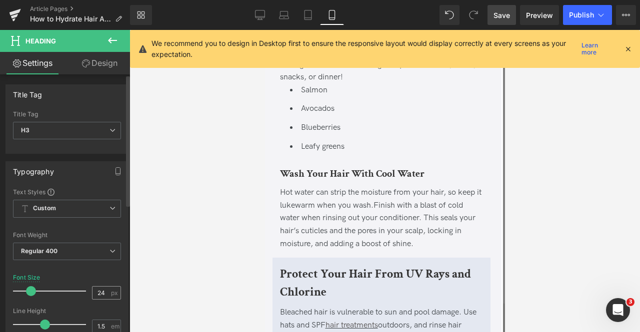
click at [106, 289] on div "24 px" at bounding box center [106, 292] width 29 height 13
click at [102, 288] on input "24" at bounding box center [100, 293] width 17 height 12
type input "20"
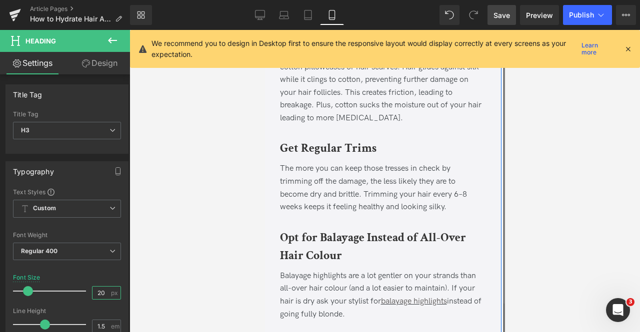
scroll to position [3503, 0]
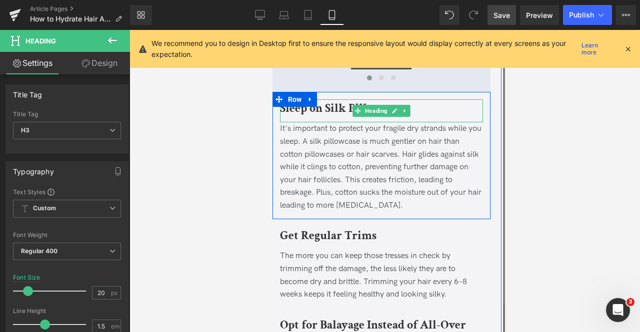
click at [304, 111] on b "Sleep on Silk Pillowcases" at bounding box center [343, 107] width 128 height 15
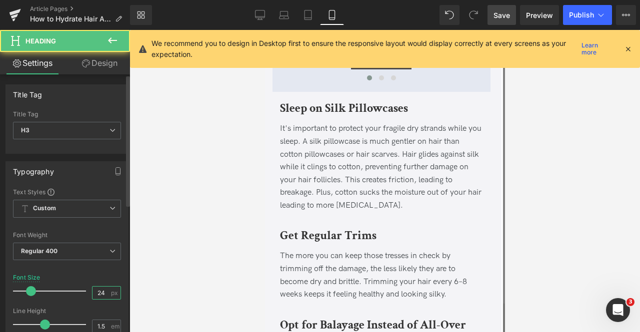
click at [101, 289] on input "24" at bounding box center [100, 293] width 17 height 12
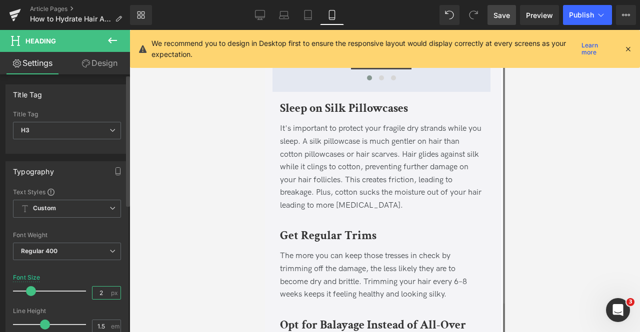
type input "20"
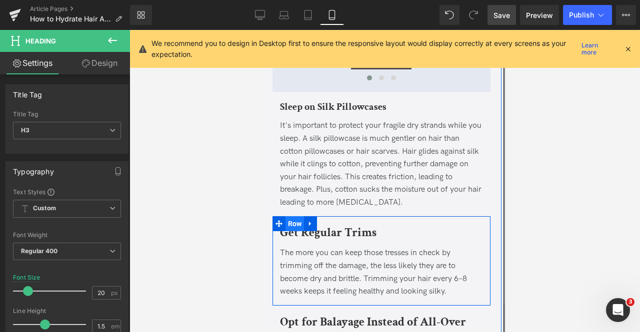
click at [296, 229] on span "Row" at bounding box center [294, 223] width 19 height 15
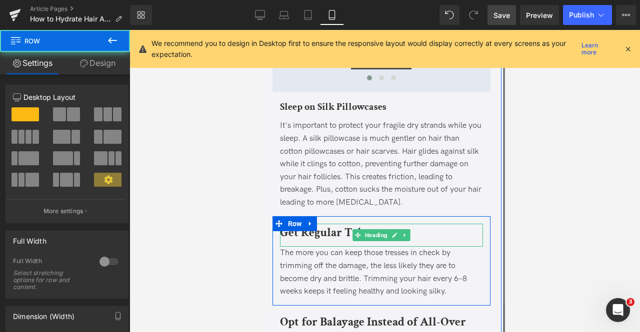
click at [326, 233] on b "Get Regular Trims" at bounding box center [327, 232] width 96 height 15
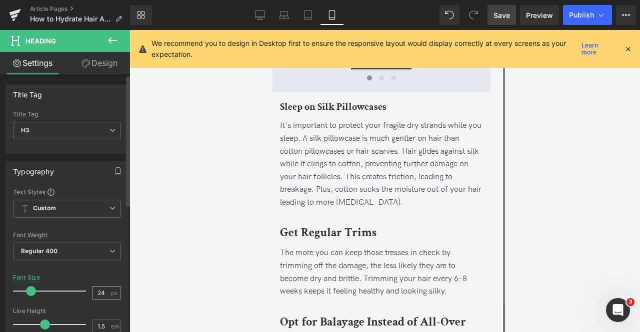
click at [107, 286] on div "24 px" at bounding box center [106, 292] width 29 height 13
click at [105, 287] on input "24" at bounding box center [100, 293] width 17 height 12
type input "20"
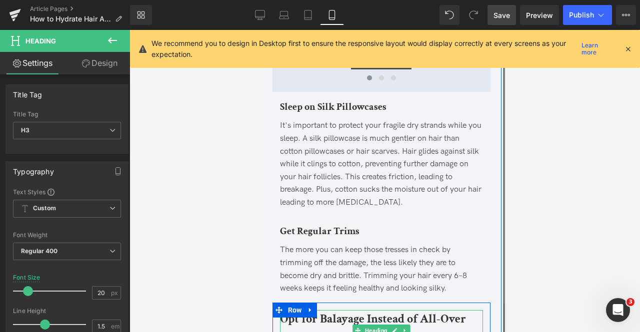
click at [339, 313] on b "Opt for Balayage Instead of All-Over Hair Colour" at bounding box center [372, 327] width 186 height 33
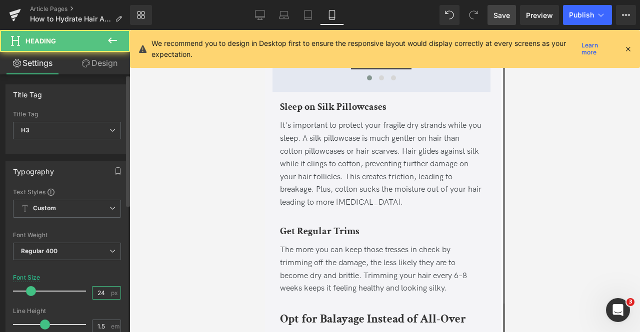
click at [100, 288] on input "24" at bounding box center [100, 293] width 17 height 12
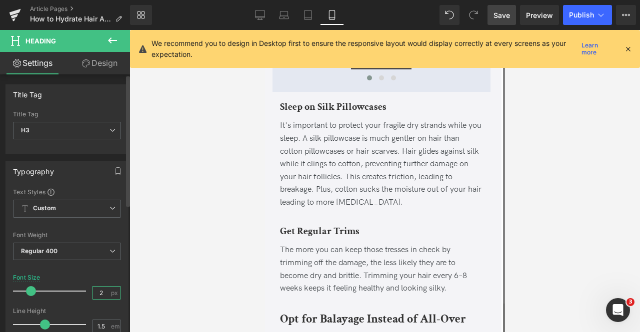
type input "20"
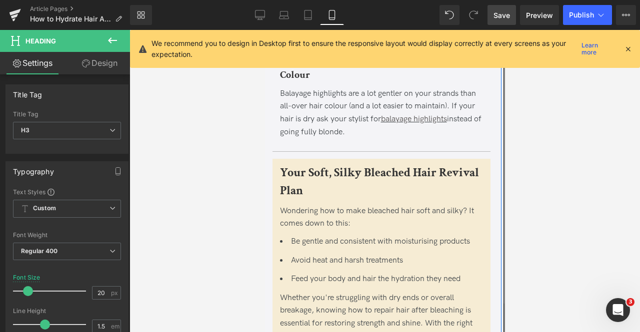
click at [347, 172] on b "Your Soft, Silky Bleached Hair Revival Plan" at bounding box center [378, 181] width 199 height 33
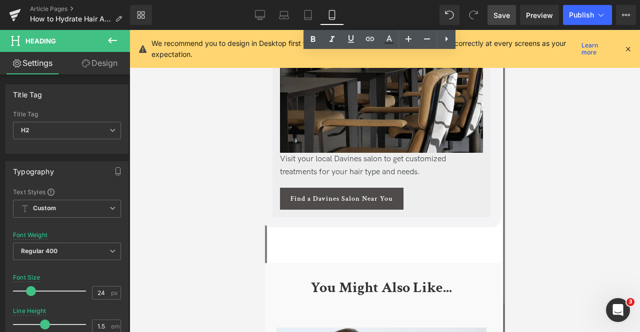
scroll to position [4197, 0]
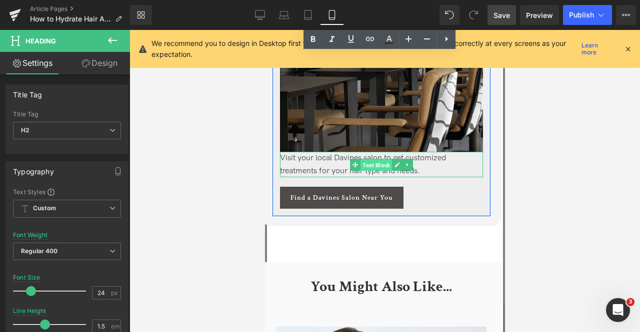
click at [379, 164] on span "Text Block" at bounding box center [375, 165] width 31 height 12
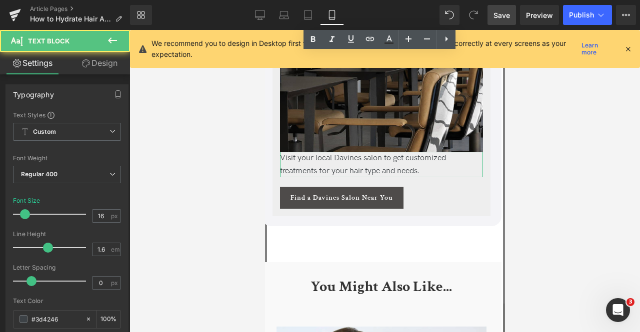
click at [117, 63] on link "Design" at bounding box center [99, 63] width 65 height 22
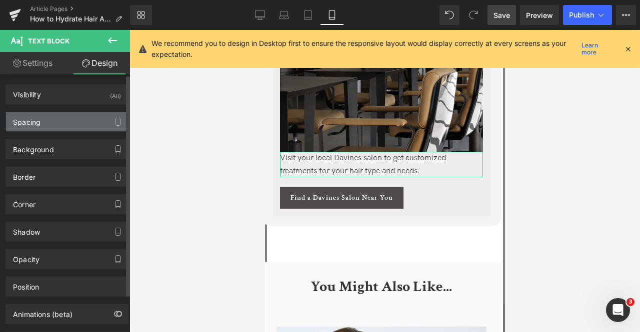
click at [80, 119] on div "Spacing" at bounding box center [67, 121] width 122 height 19
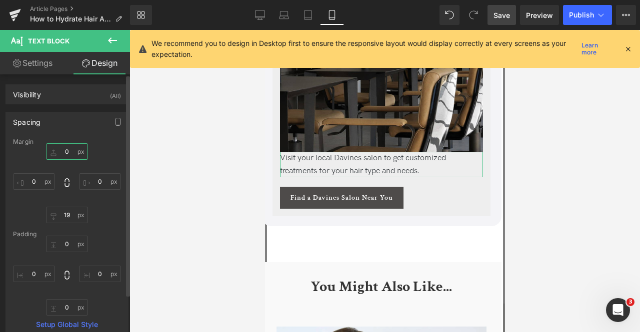
click at [65, 151] on input "0" at bounding box center [67, 151] width 42 height 16
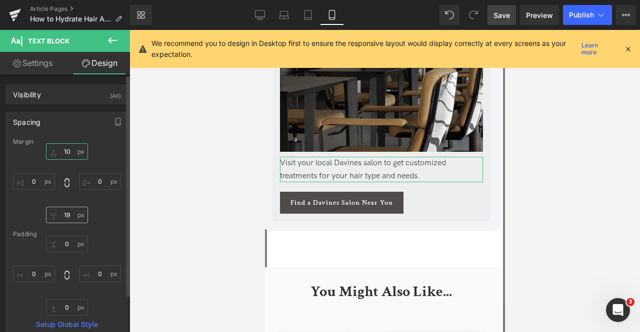
type input "10"
click at [71, 212] on input "19" at bounding box center [67, 215] width 42 height 16
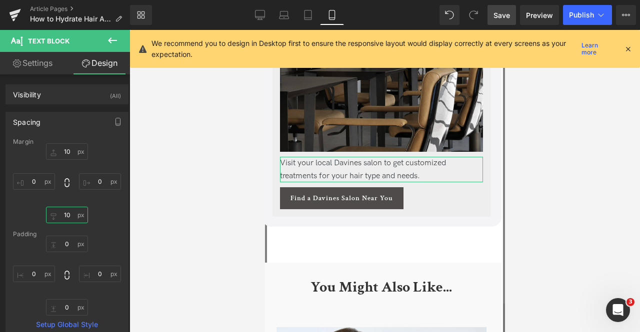
type input "10"
click at [30, 69] on link "Settings" at bounding box center [32, 63] width 65 height 22
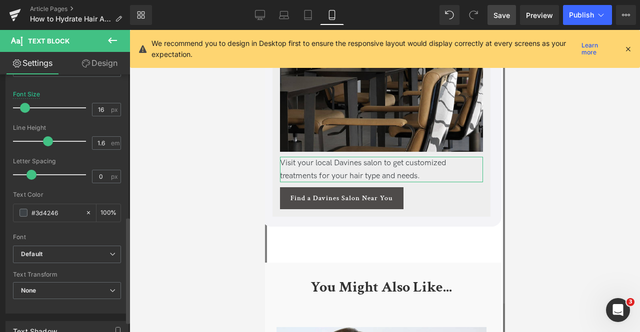
scroll to position [371, 0]
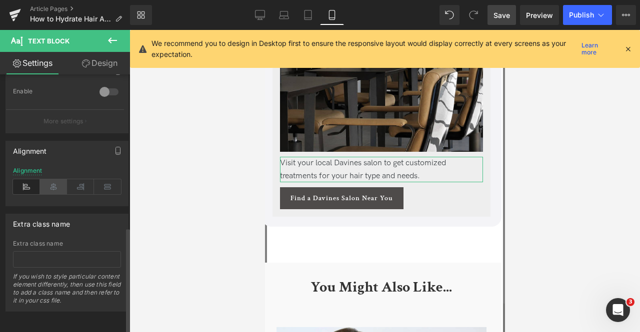
click at [45, 181] on icon at bounding box center [53, 186] width 27 height 15
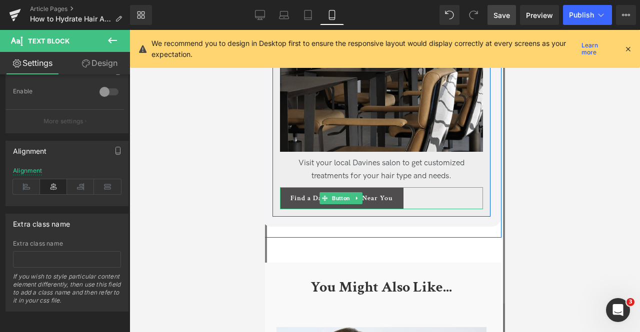
click at [283, 200] on link "Find a Davines Salon Near You" at bounding box center [340, 198] width 123 height 22
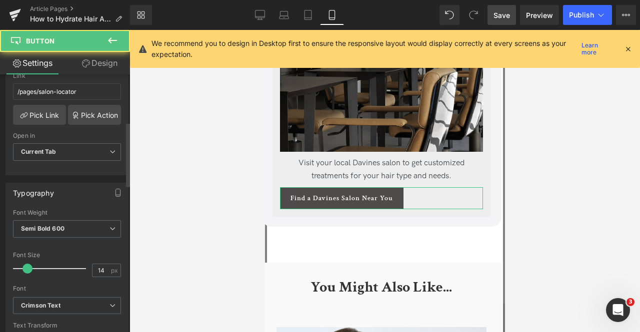
click at [36, 243] on div at bounding box center [67, 246] width 108 height 6
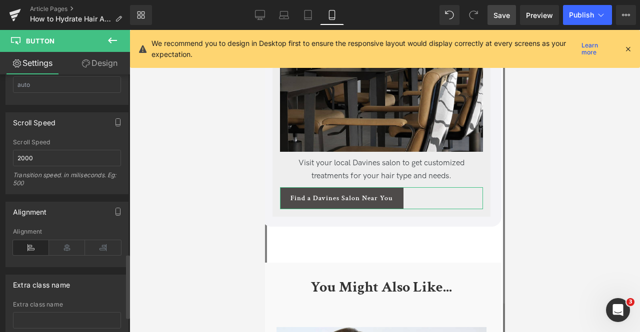
scroll to position [727, 0]
click at [65, 241] on icon at bounding box center [67, 247] width 36 height 15
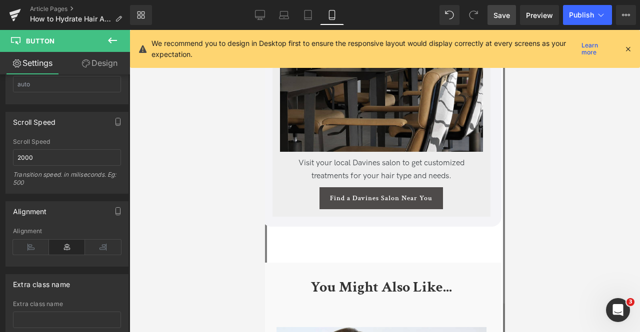
click at [500, 21] on link "Save" at bounding box center [501, 15] width 28 height 20
click at [499, 14] on span "Save" at bounding box center [501, 15] width 16 height 10
click at [588, 11] on span "Publish" at bounding box center [581, 15] width 25 height 8
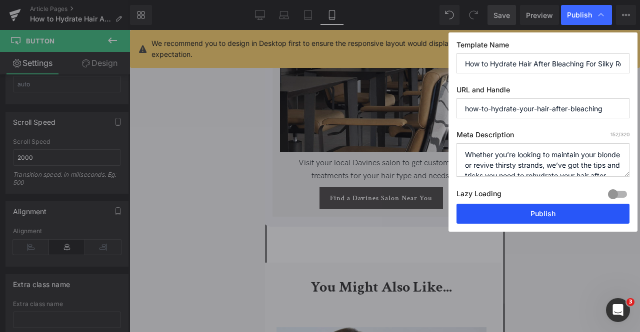
click at [492, 206] on button "Publish" at bounding box center [542, 214] width 173 height 20
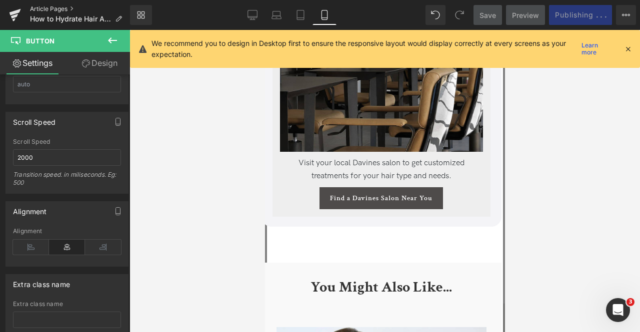
click at [62, 10] on link "Article Pages" at bounding box center [80, 9] width 100 height 8
